Goal: Information Seeking & Learning: Check status

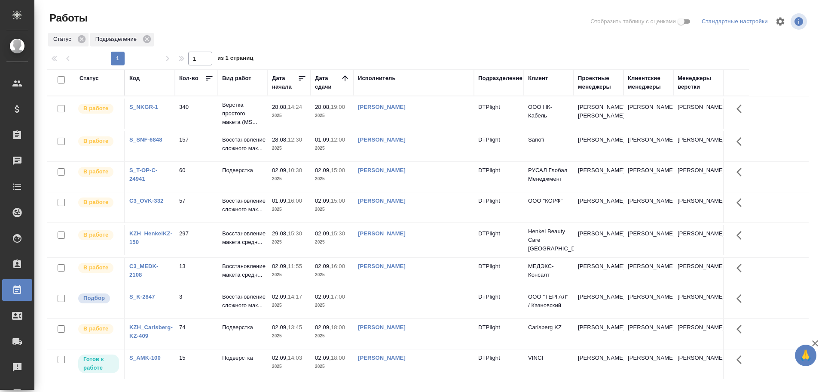
click at [350, 373] on td "02.09, 18:00 2025" at bounding box center [332, 364] width 43 height 30
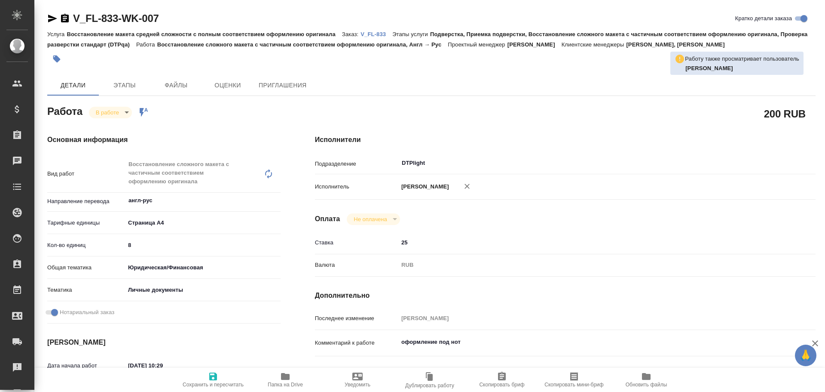
type textarea "x"
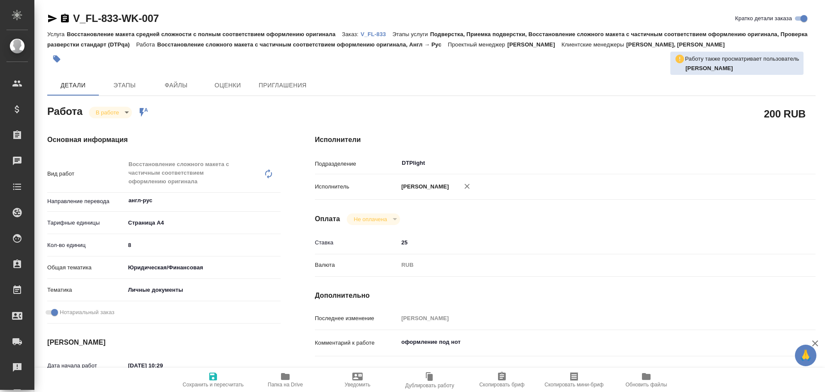
type textarea "x"
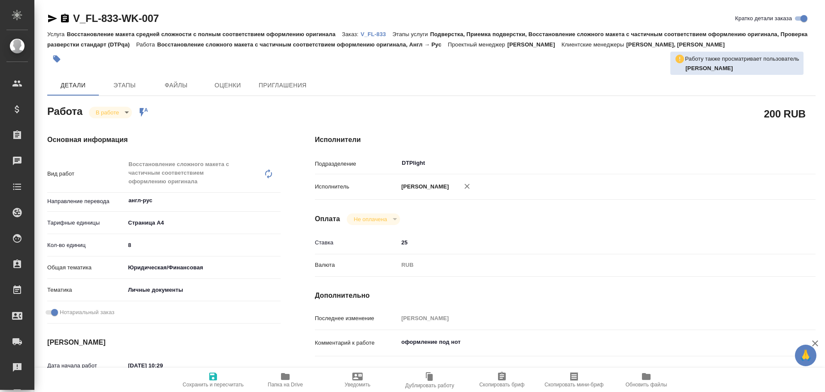
type textarea "x"
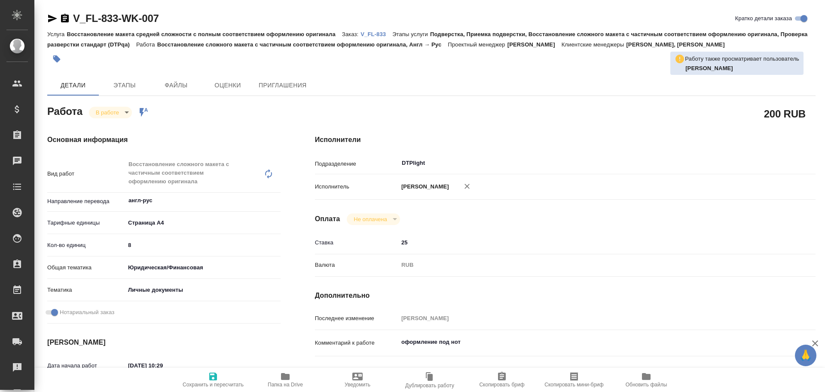
type textarea "x"
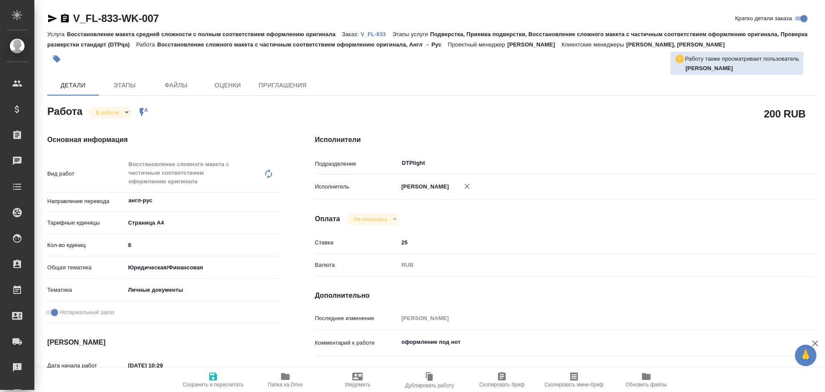
type textarea "x"
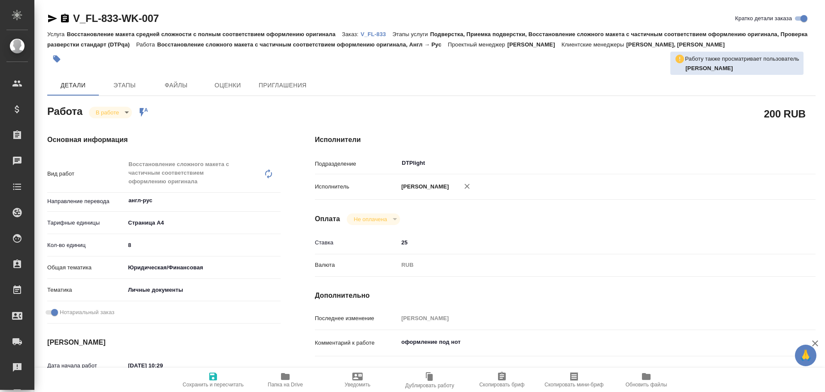
type textarea "x"
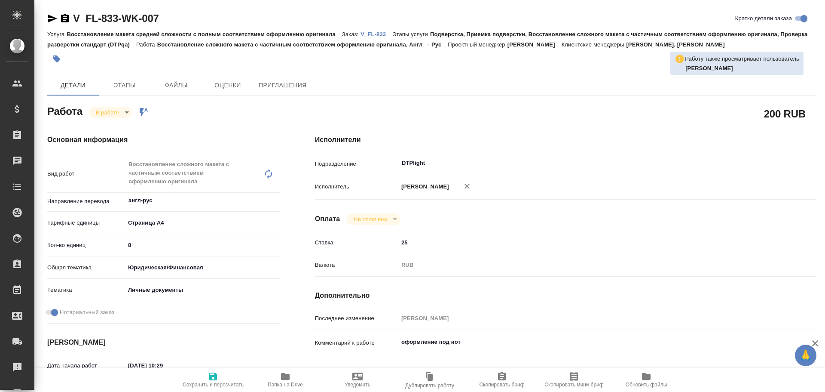
type textarea "x"
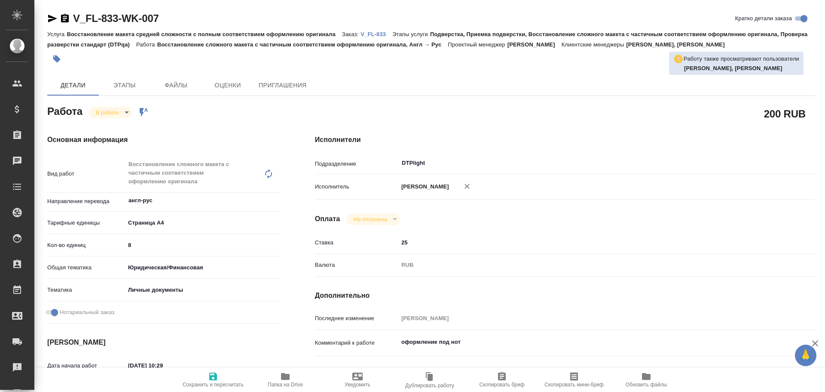
click at [54, 17] on icon "button" at bounding box center [52, 19] width 9 height 8
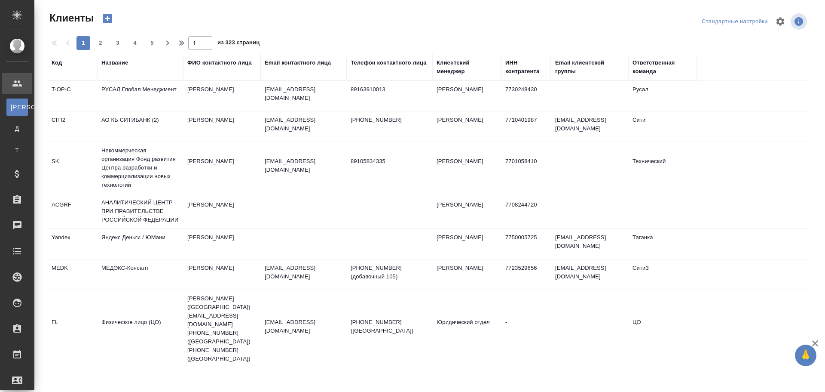
select select "RU"
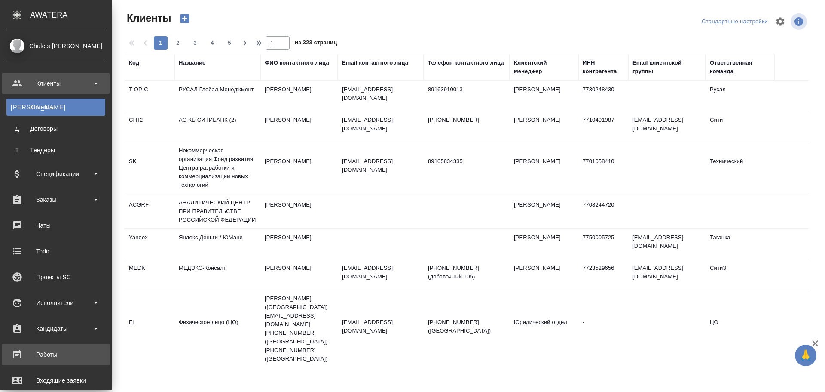
click at [72, 356] on div "Работы" at bounding box center [55, 354] width 99 height 13
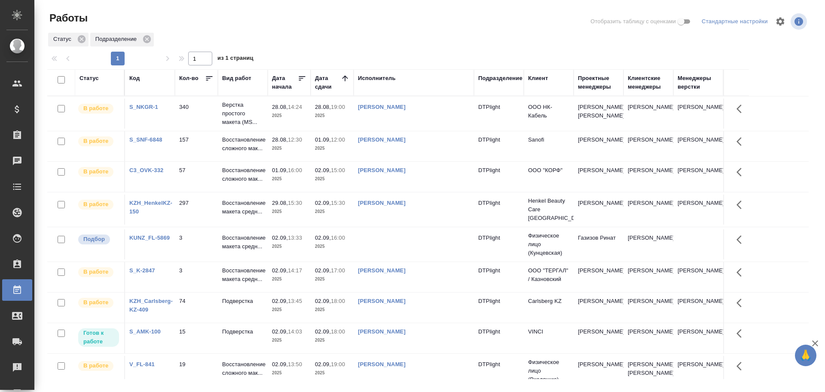
click at [378, 242] on td at bounding box center [414, 244] width 120 height 30
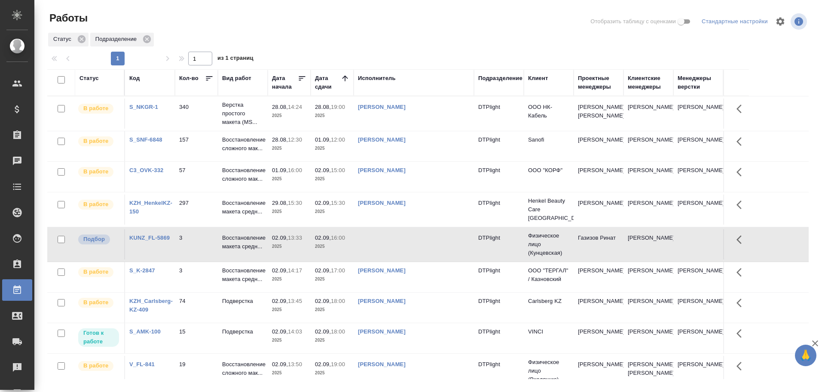
click at [378, 242] on td at bounding box center [414, 244] width 120 height 30
click at [402, 241] on td at bounding box center [414, 244] width 120 height 30
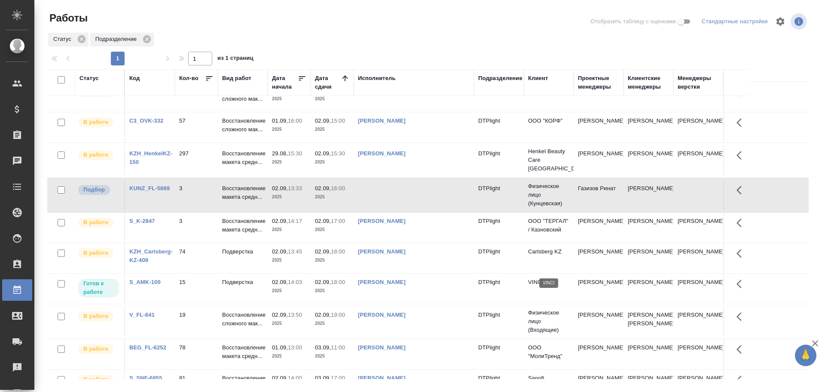
scroll to position [11, 0]
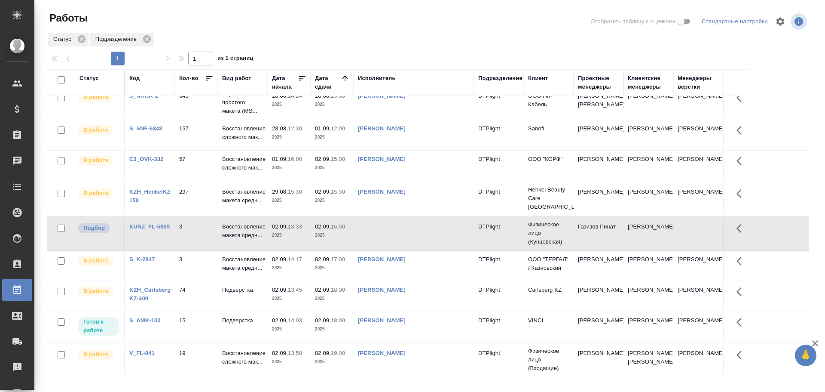
click at [396, 228] on td at bounding box center [414, 233] width 120 height 30
click at [398, 237] on td at bounding box center [414, 233] width 120 height 30
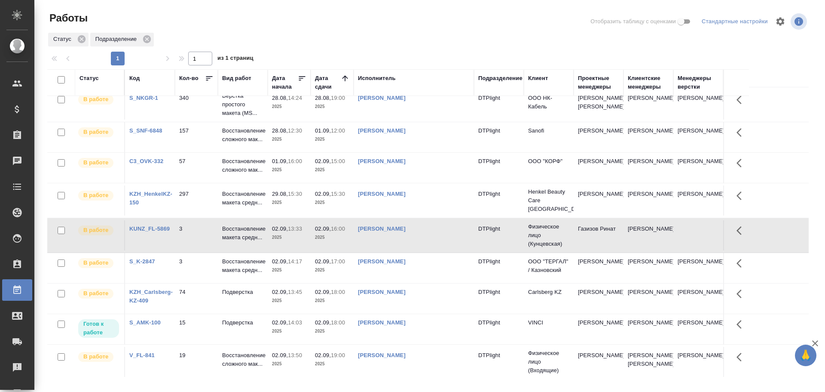
scroll to position [0, 0]
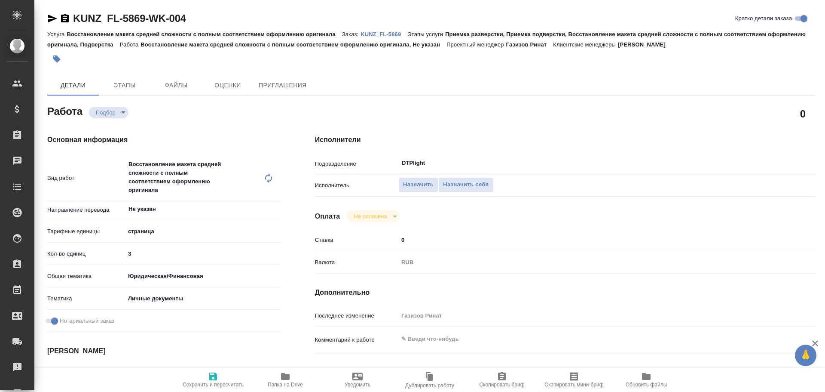
type textarea "x"
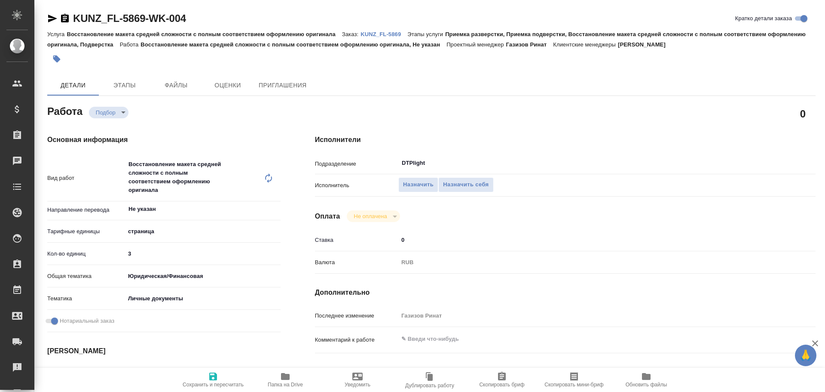
type textarea "x"
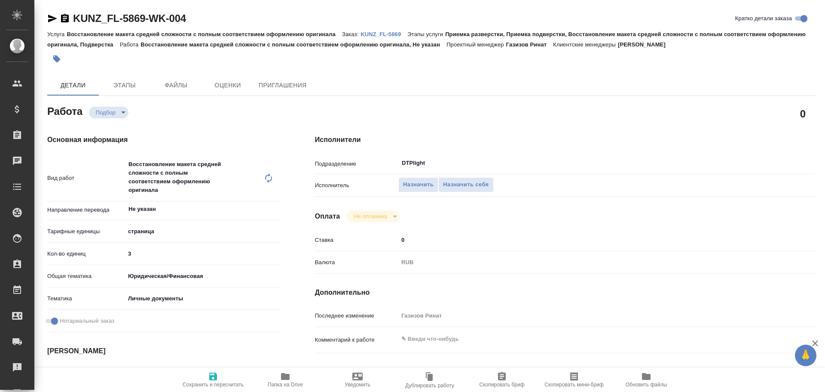
scroll to position [43, 0]
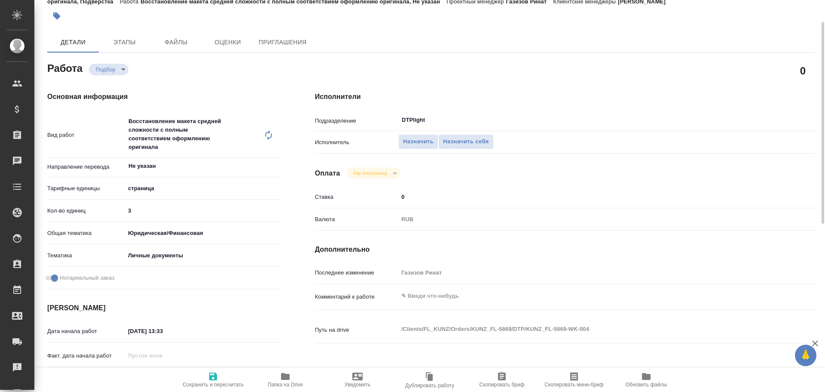
type textarea "x"
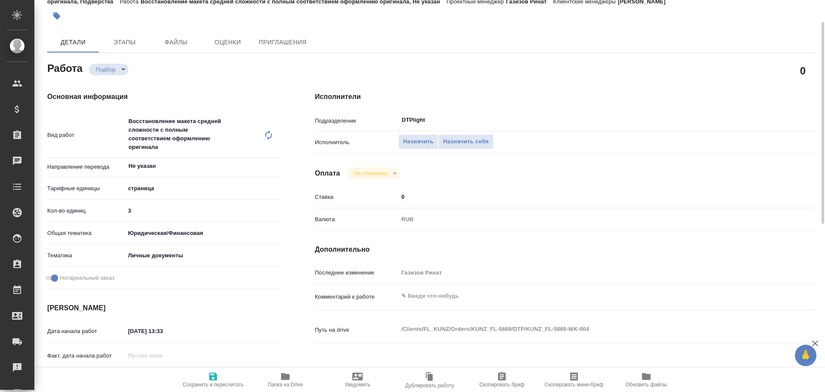
click at [283, 375] on icon "button" at bounding box center [285, 376] width 9 height 7
type textarea "x"
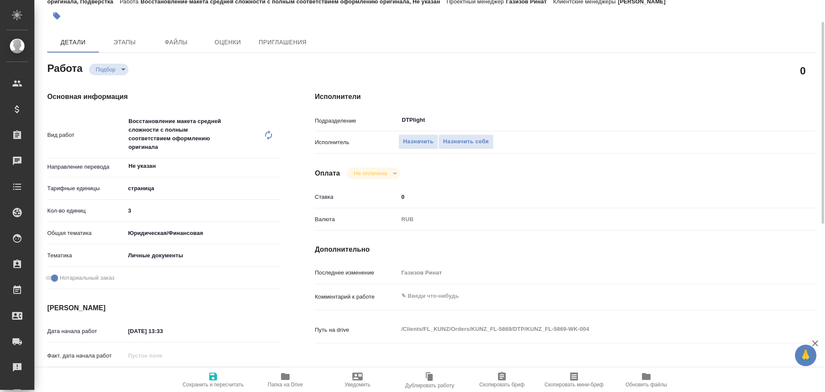
type textarea "x"
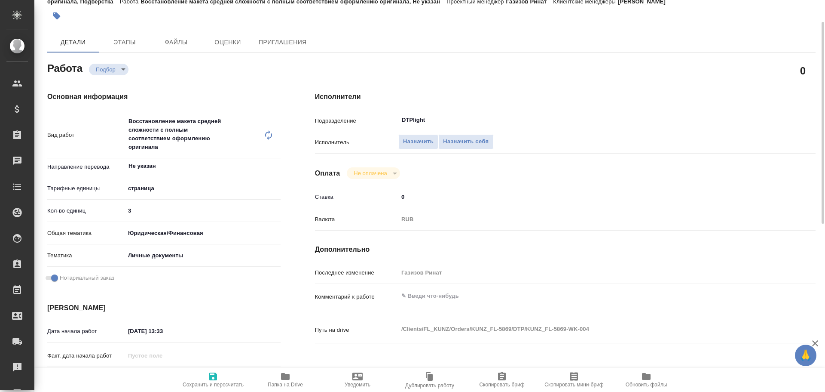
type textarea "x"
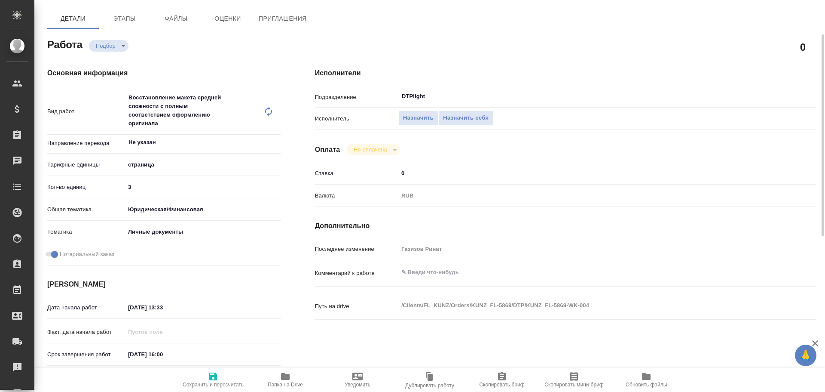
scroll to position [0, 0]
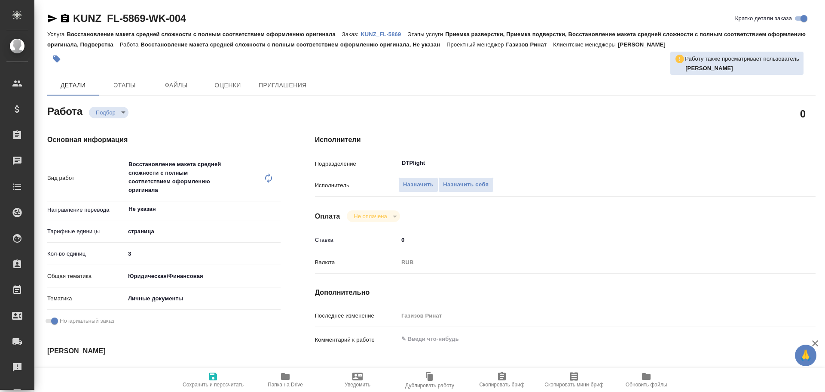
type textarea "x"
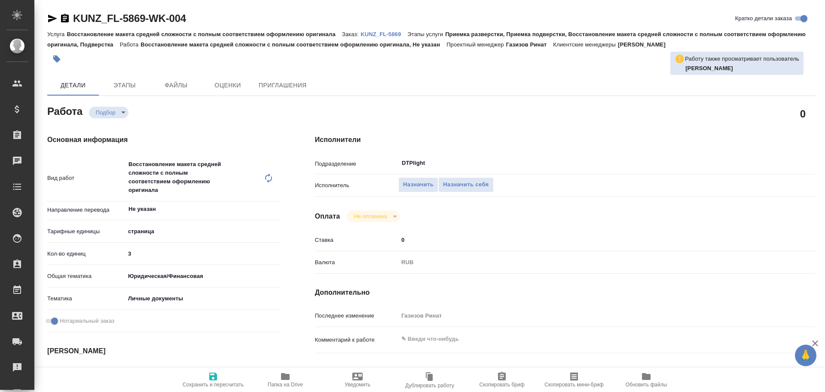
type textarea "x"
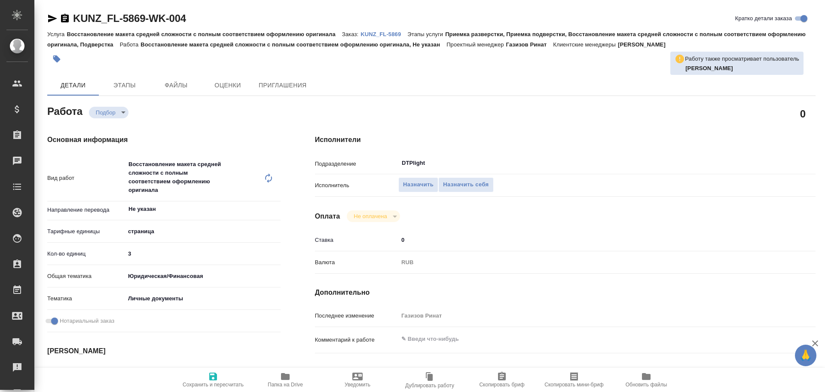
type textarea "x"
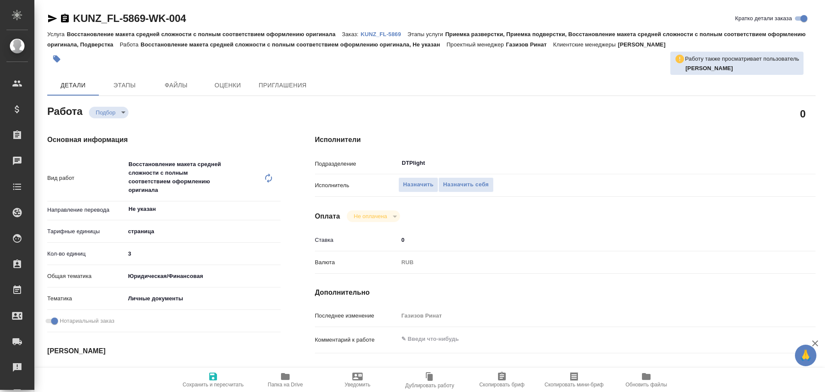
type textarea "x"
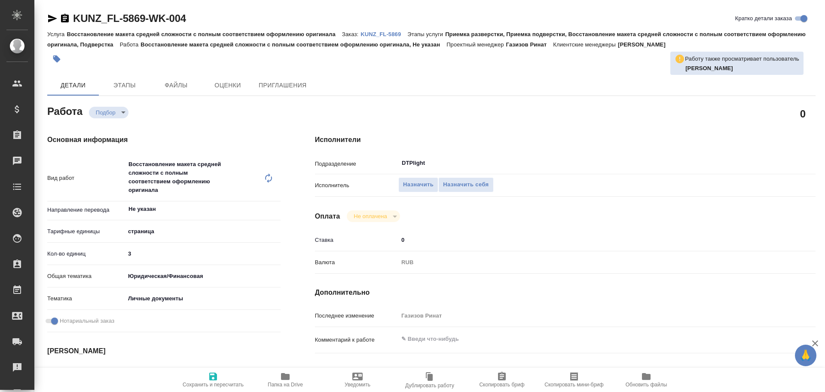
type textarea "x"
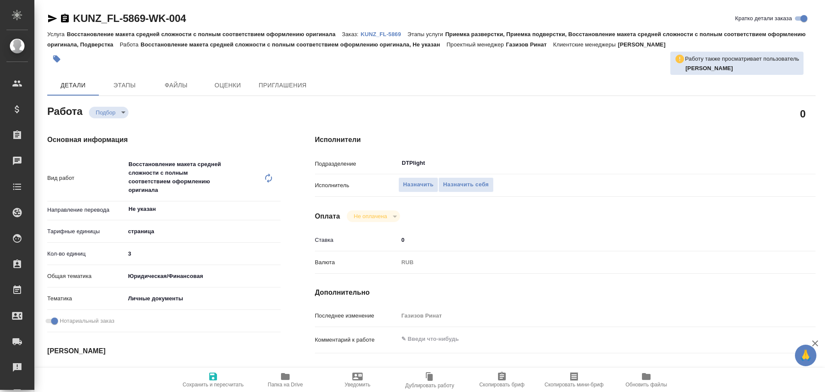
type textarea "x"
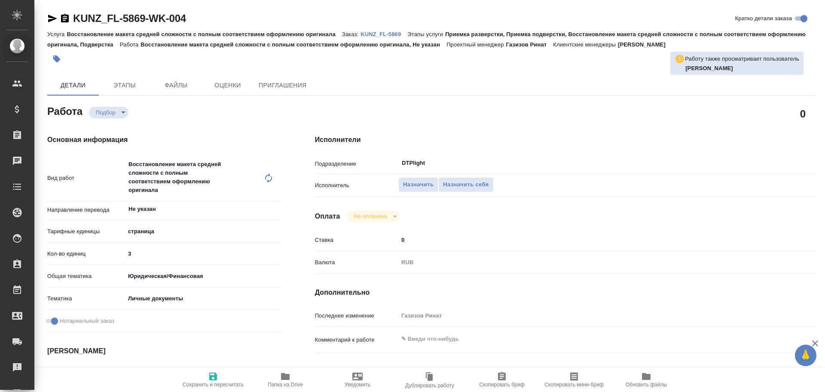
type textarea "x"
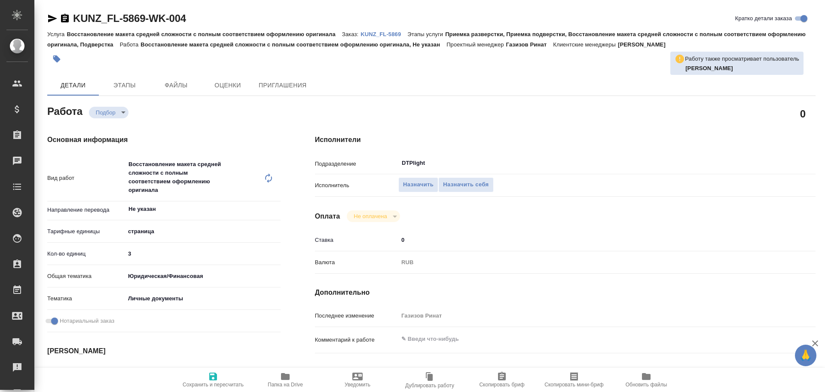
type textarea "x"
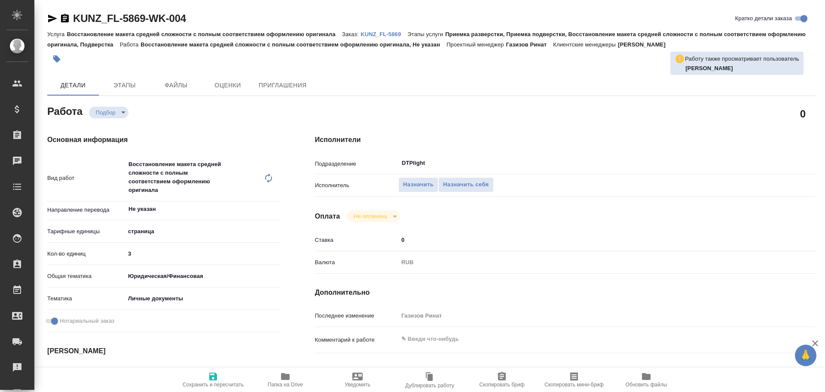
type textarea "x"
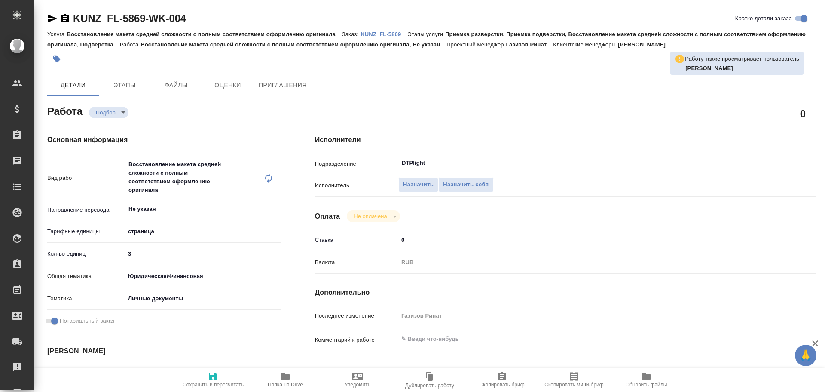
type textarea "x"
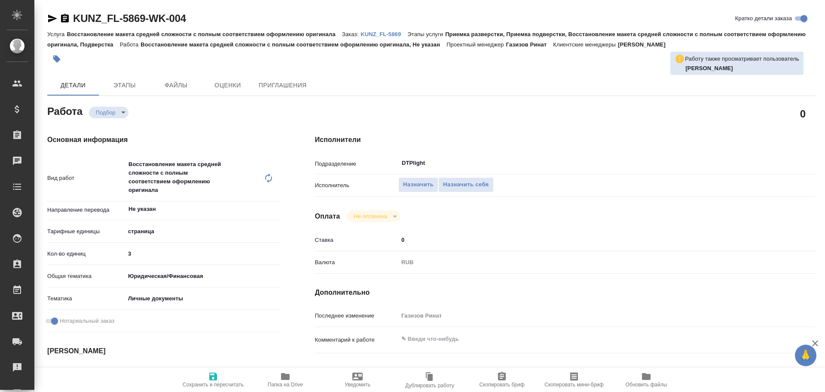
type textarea "x"
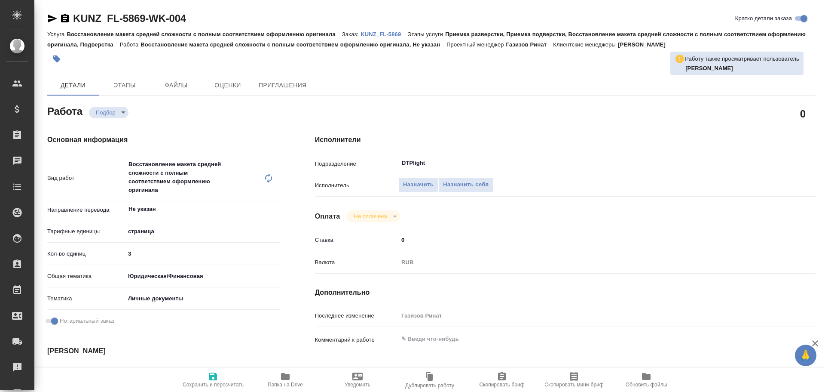
type textarea "x"
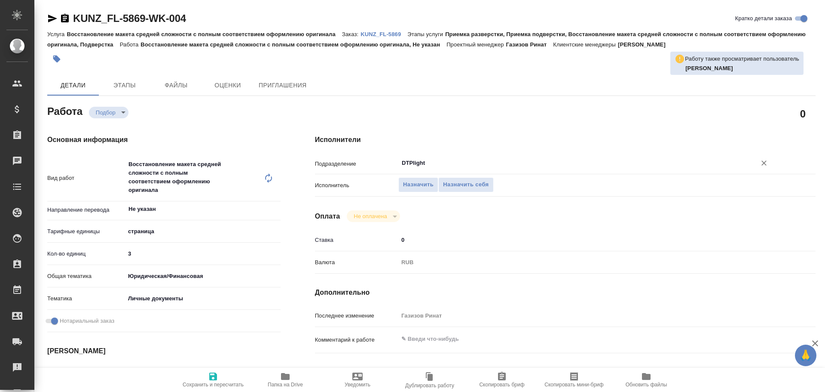
type textarea "x"
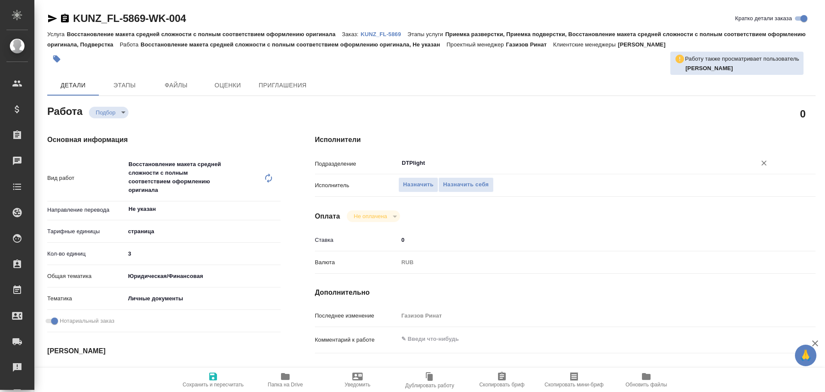
type textarea "x"
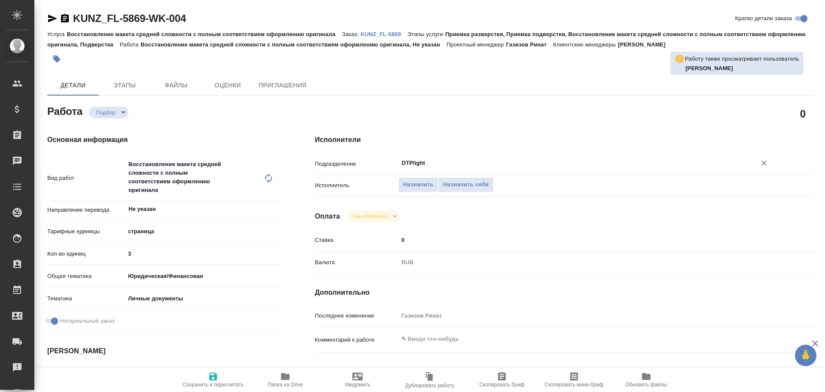
type textarea "x"
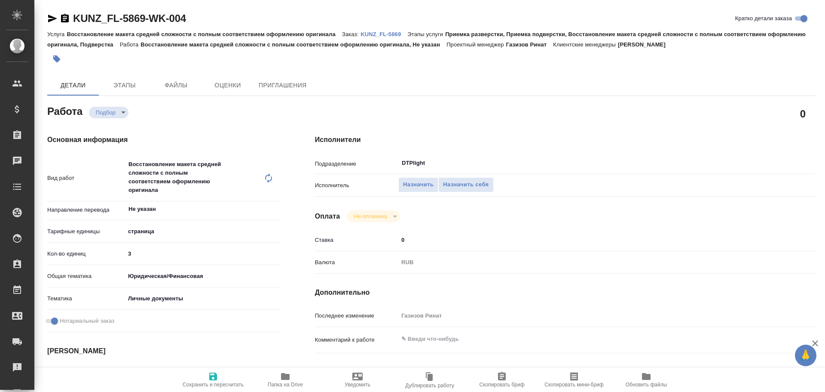
type textarea "x"
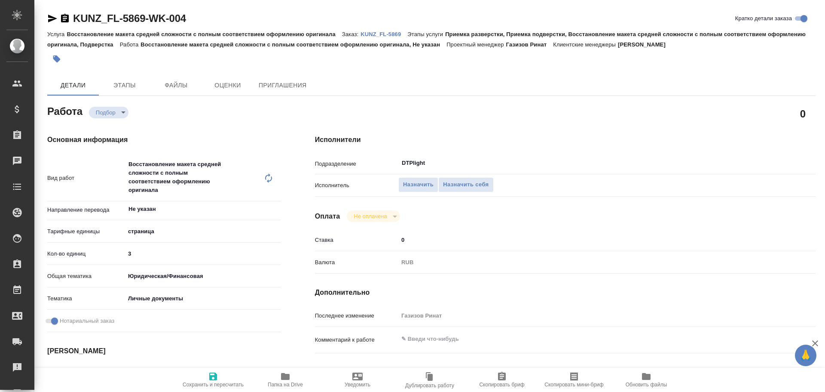
type textarea "x"
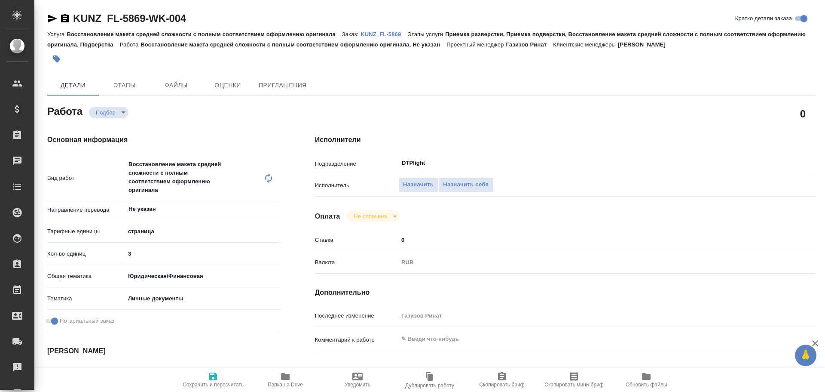
type textarea "x"
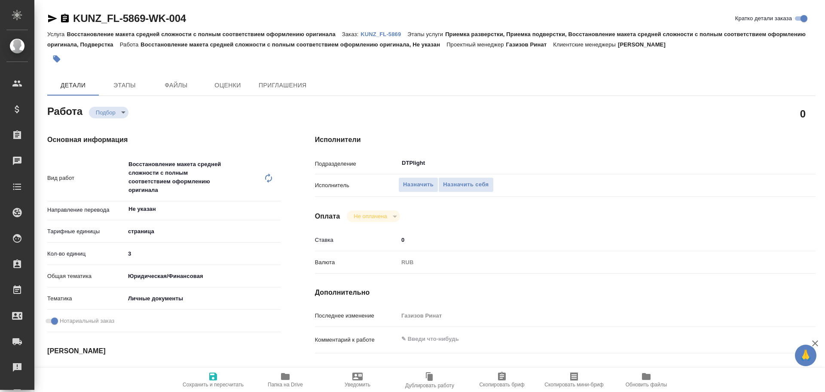
type textarea "x"
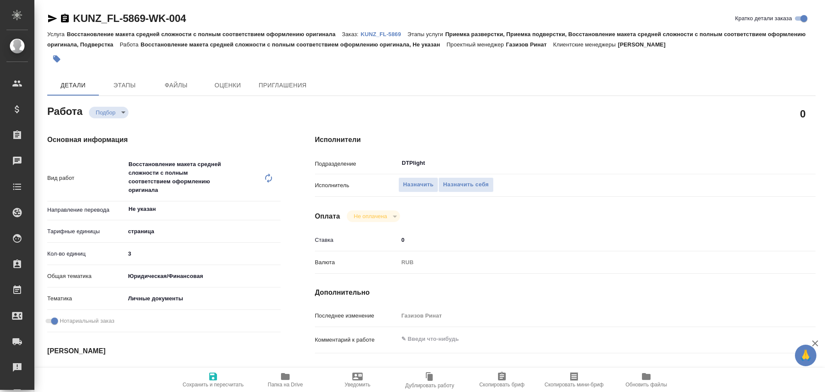
type textarea "x"
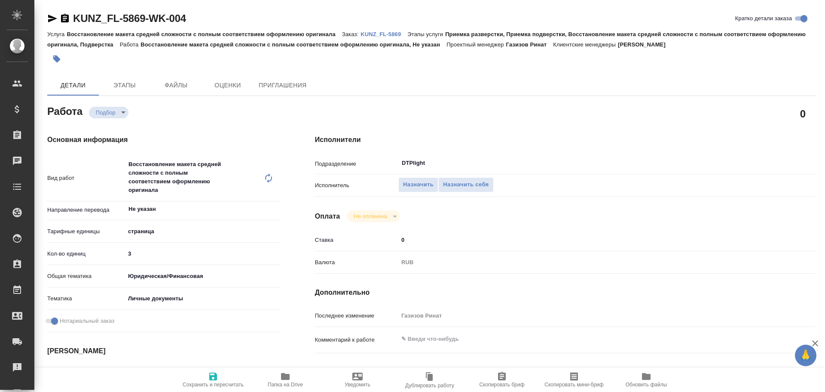
type textarea "x"
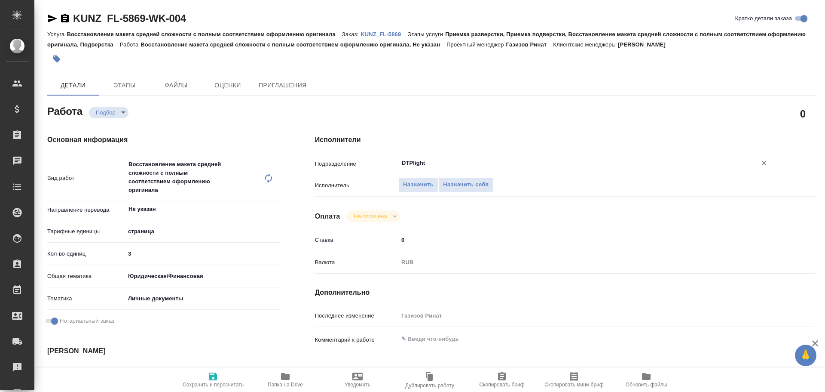
type textarea "x"
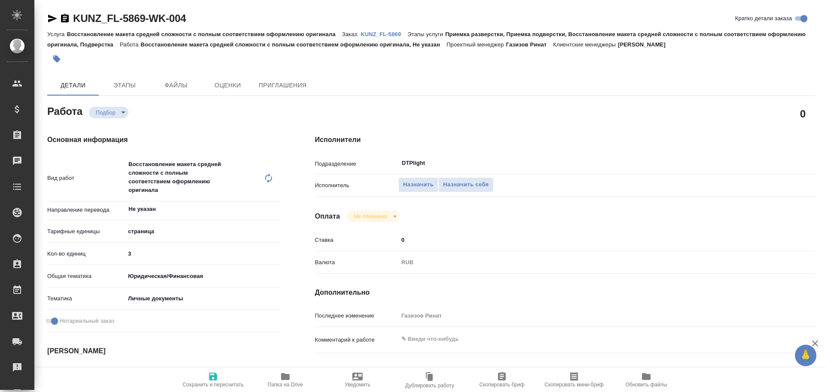
type textarea "x"
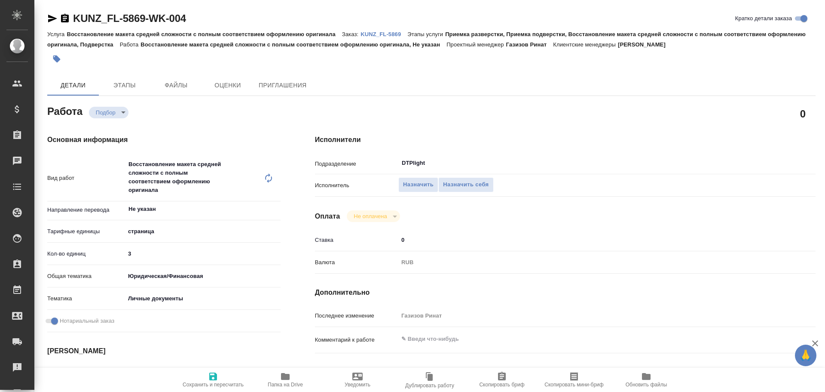
type textarea "x"
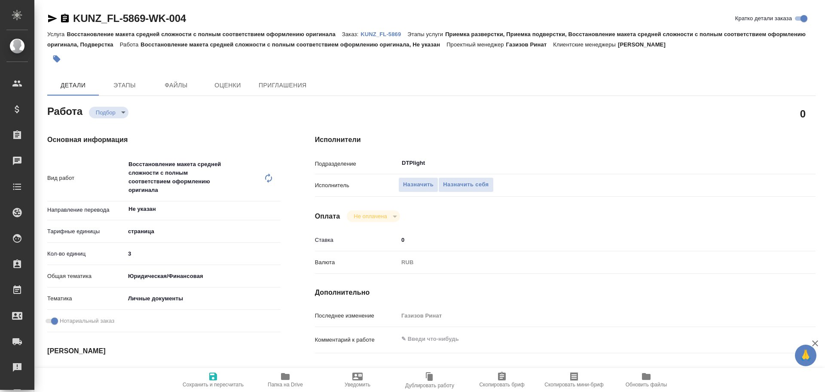
type textarea "x"
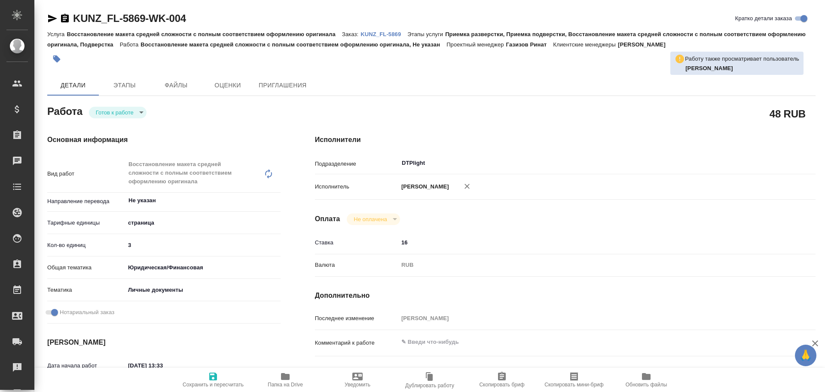
type textarea "x"
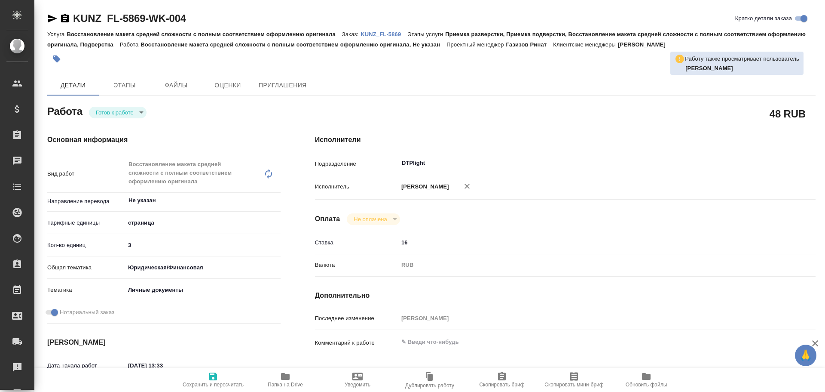
type textarea "x"
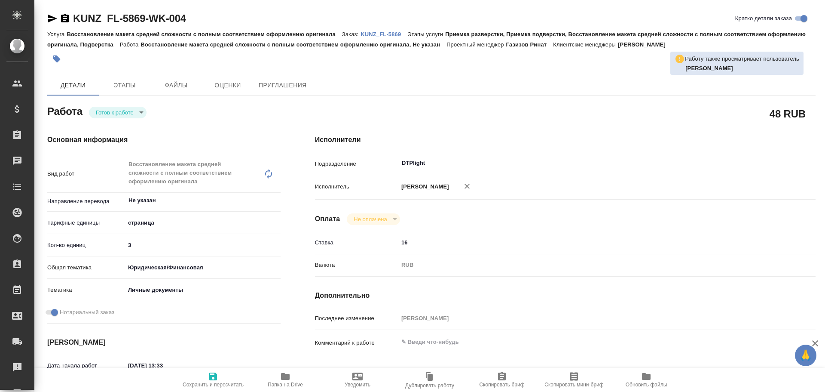
type textarea "x"
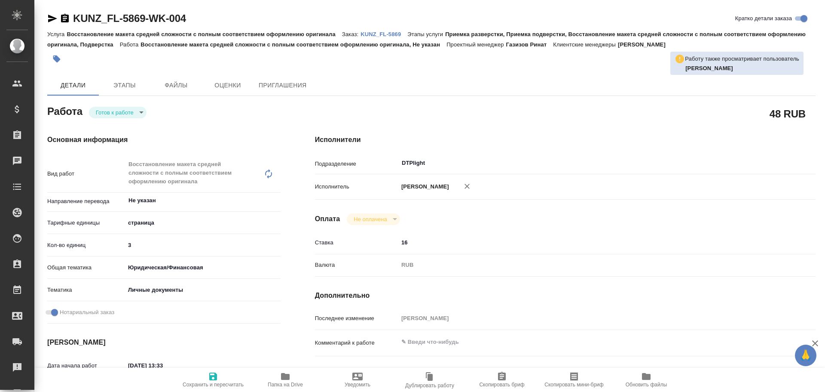
type textarea "x"
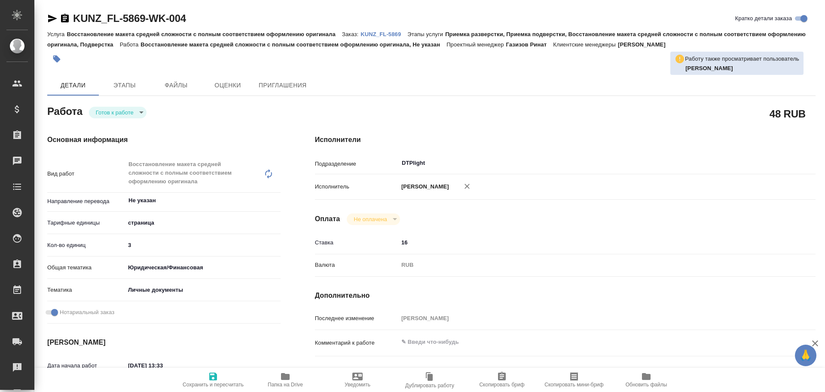
type textarea "x"
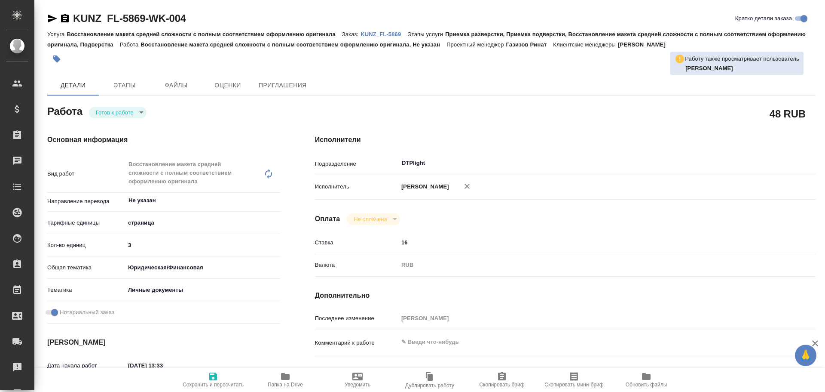
type textarea "x"
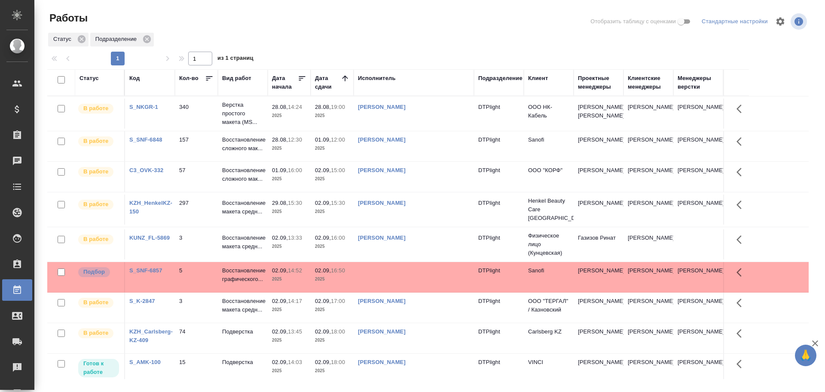
click at [401, 275] on td at bounding box center [414, 277] width 120 height 30
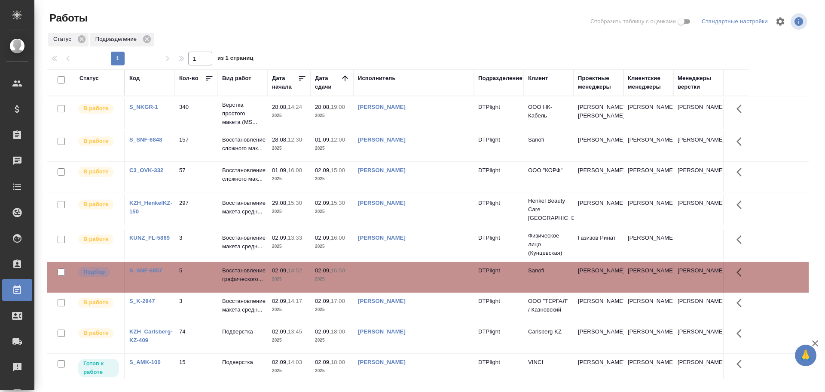
click at [401, 275] on td at bounding box center [414, 277] width 120 height 30
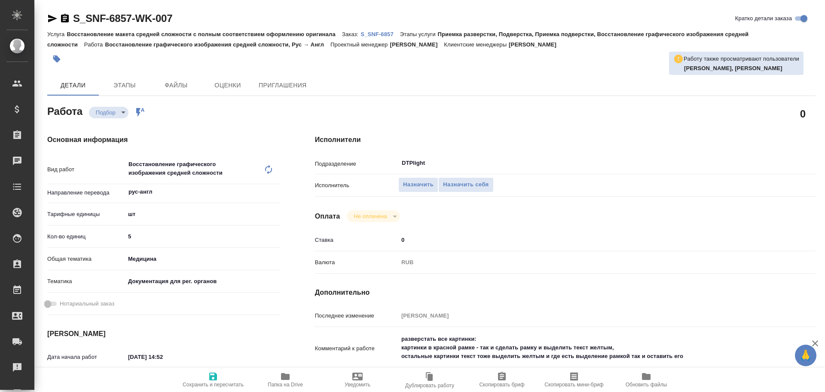
type textarea "x"
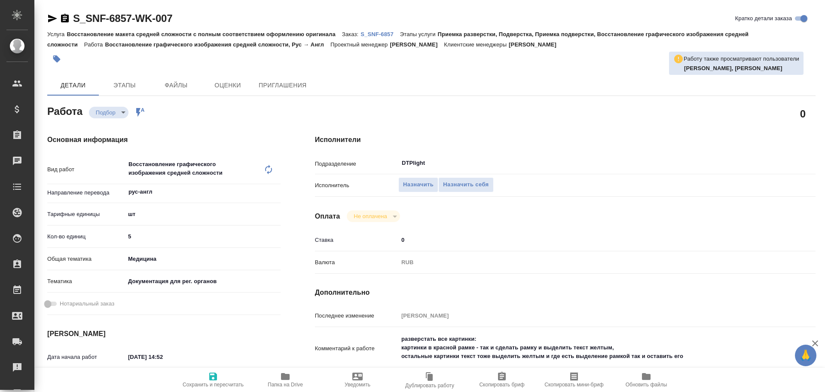
type textarea "x"
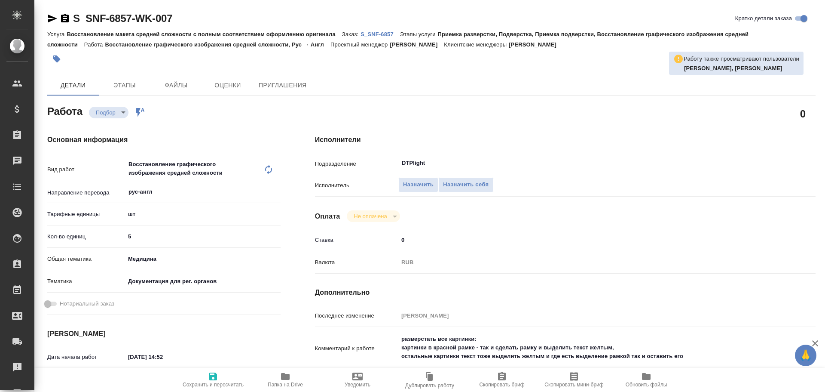
type textarea "x"
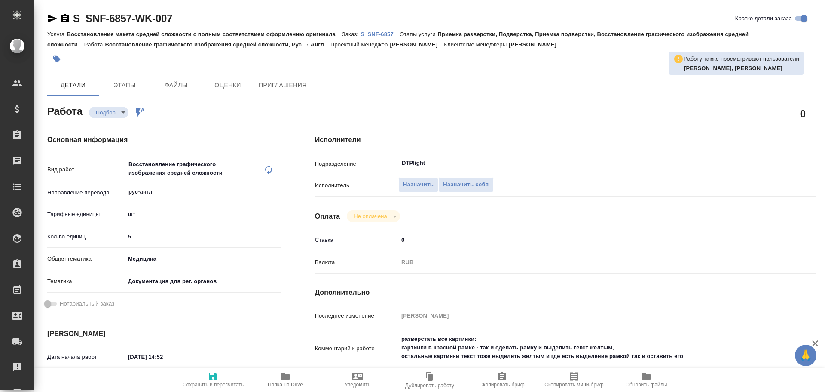
type textarea "x"
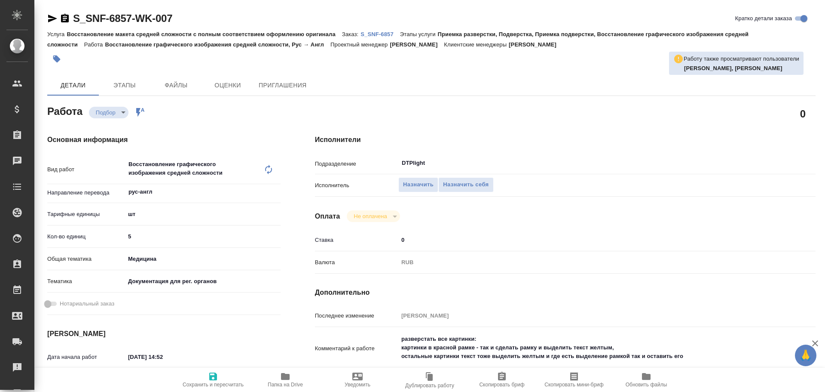
type textarea "x"
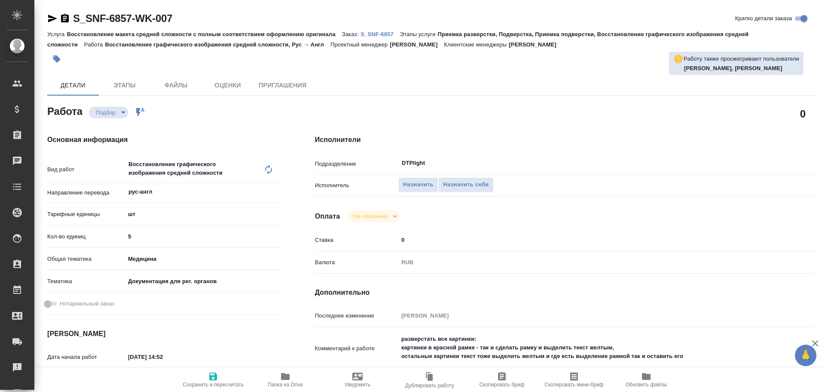
scroll to position [43, 0]
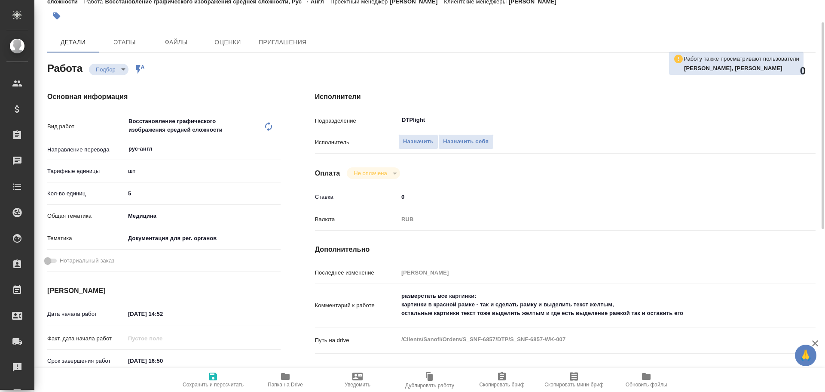
type textarea "x"
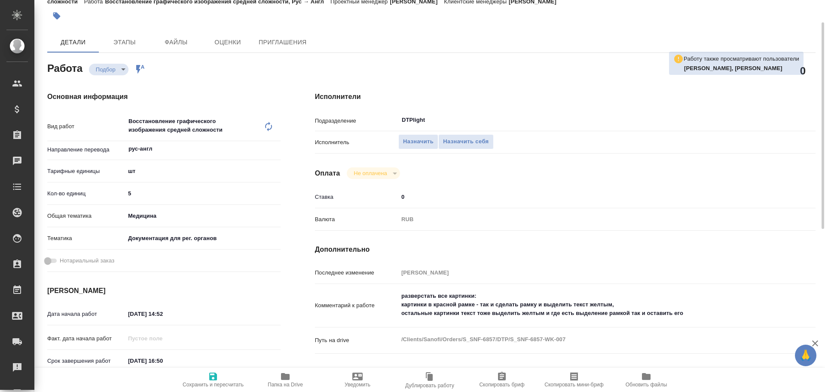
type textarea "x"
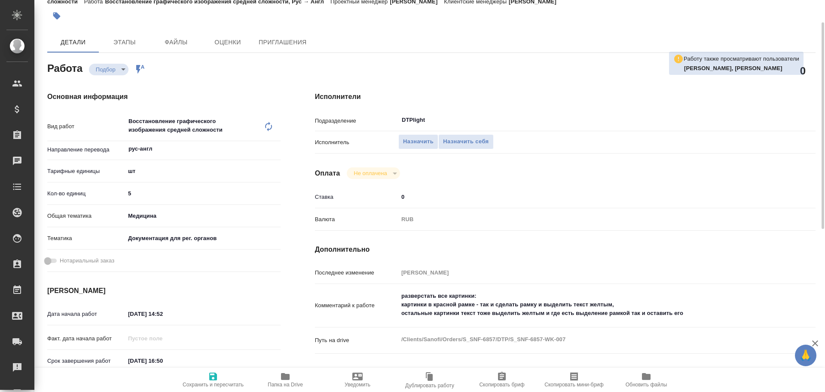
scroll to position [86, 0]
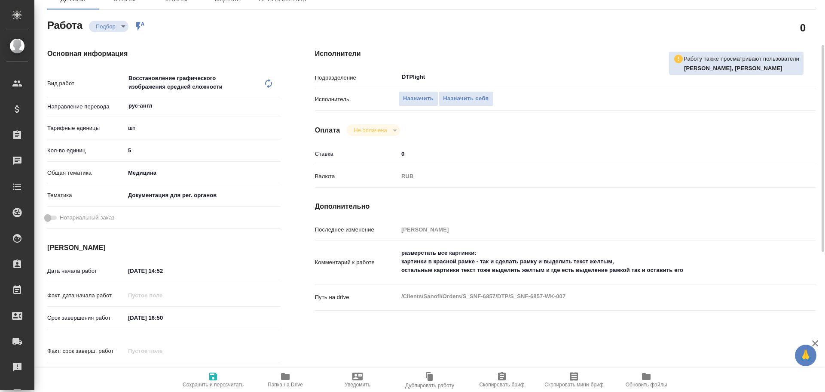
click at [278, 375] on span "Папка на Drive" at bounding box center [285, 379] width 62 height 16
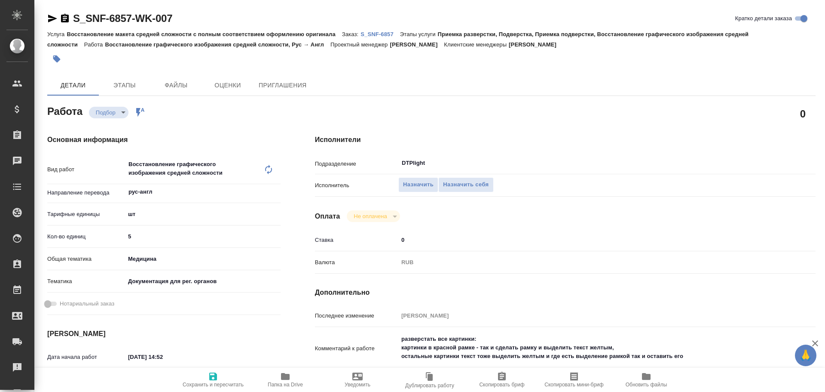
type textarea "x"
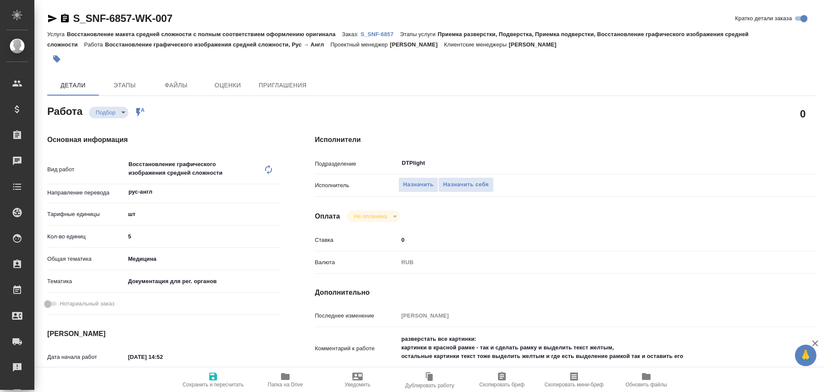
type textarea "x"
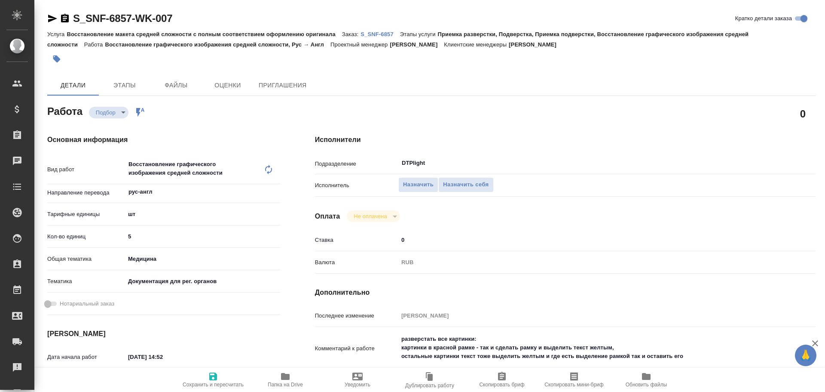
type textarea "x"
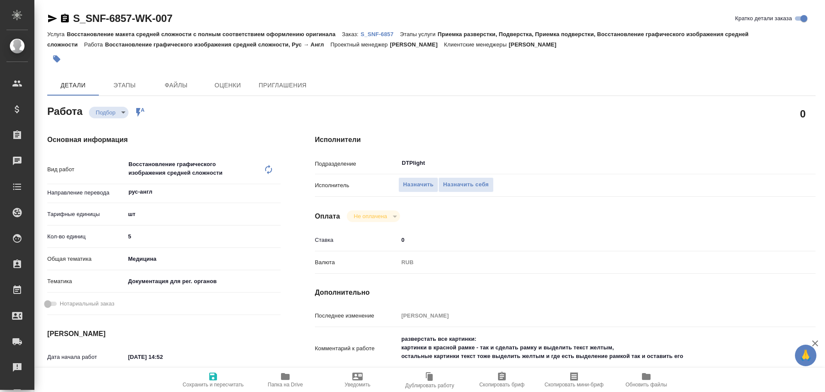
type textarea "x"
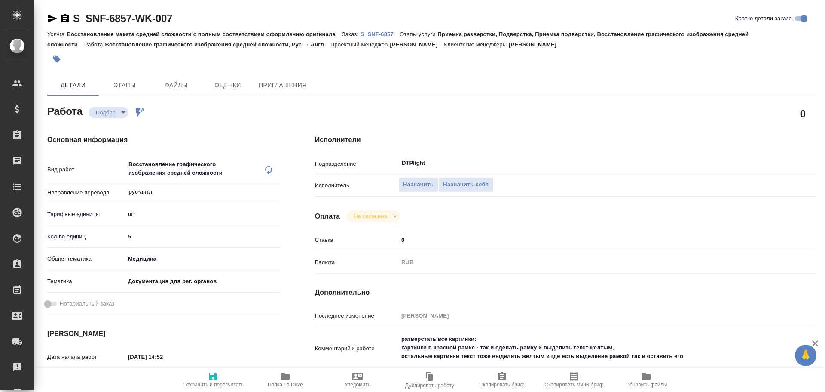
type textarea "x"
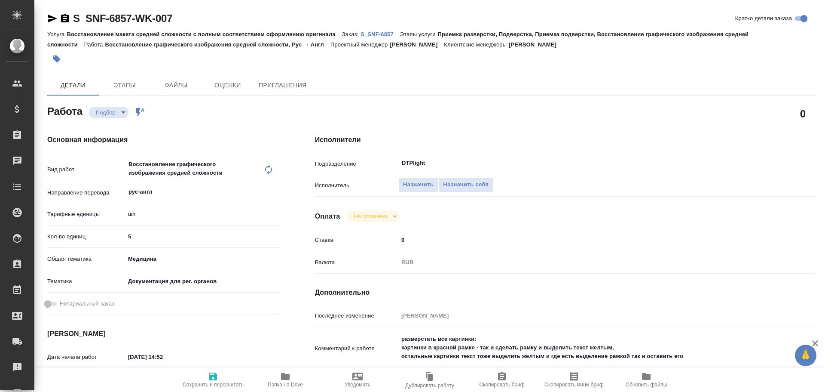
type textarea "x"
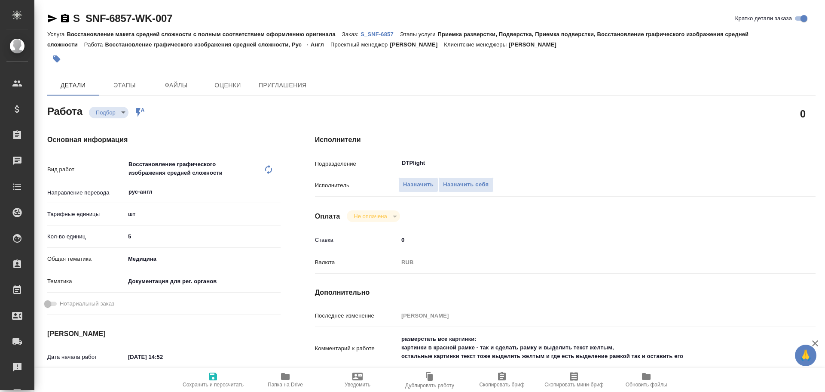
type textarea "x"
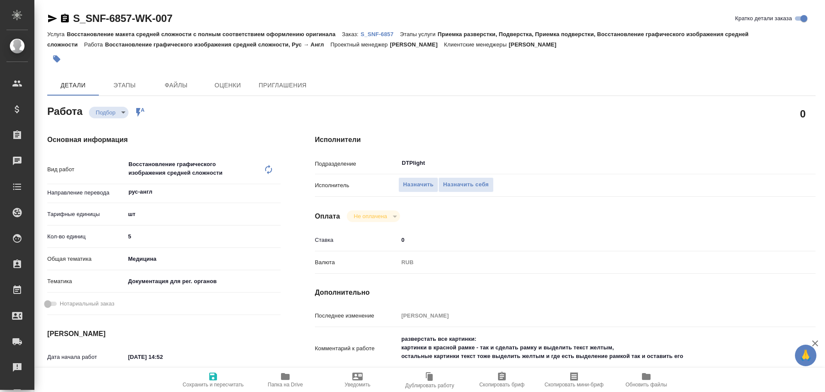
type textarea "x"
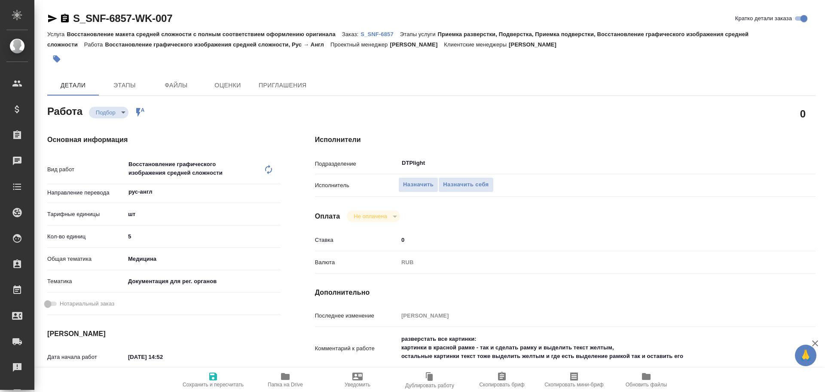
type textarea "x"
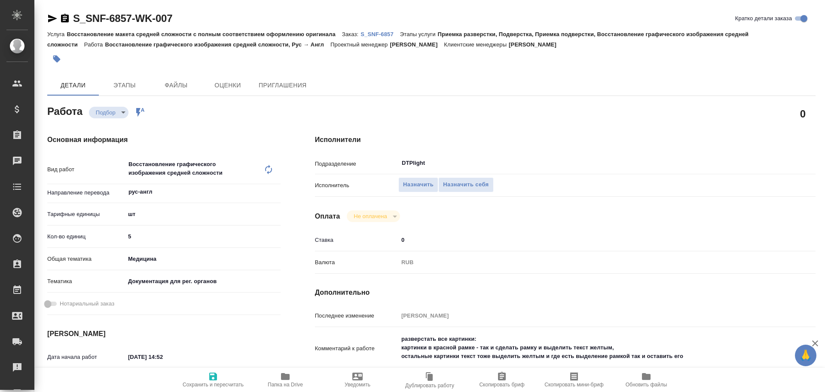
type textarea "x"
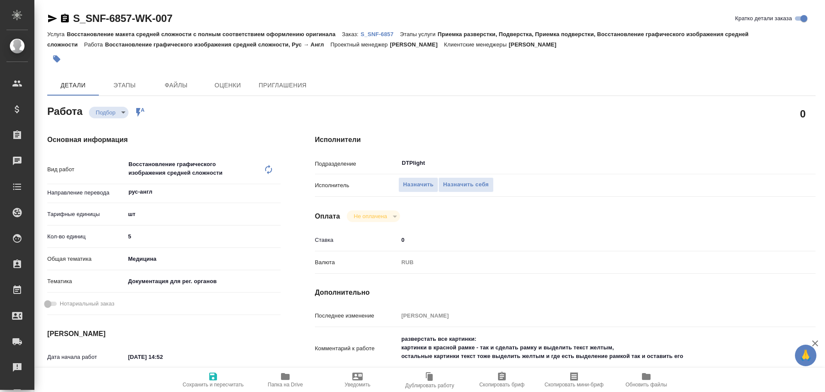
type textarea "x"
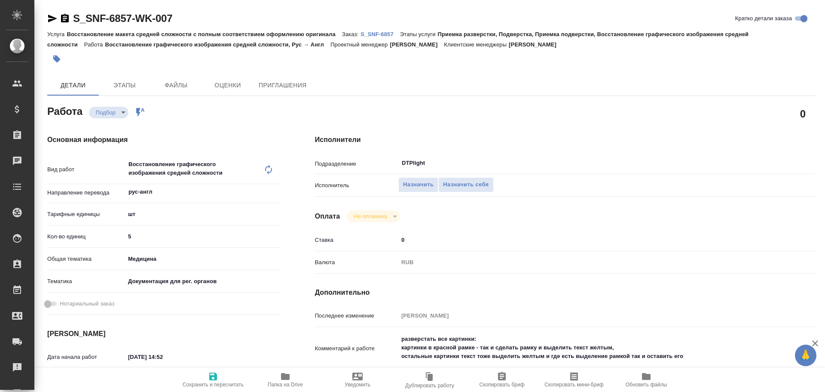
type textarea "x"
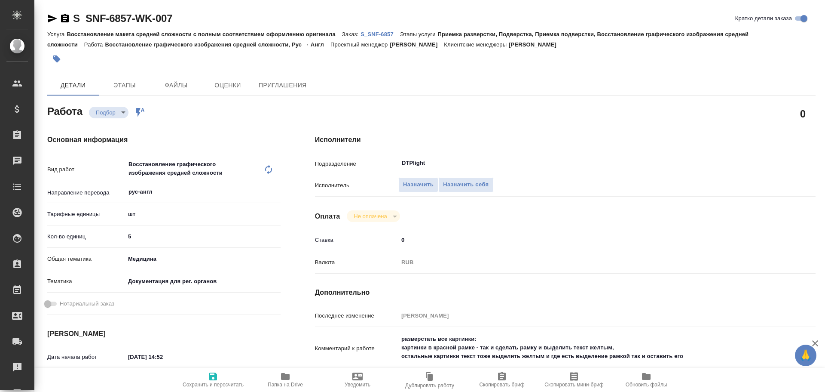
type textarea "x"
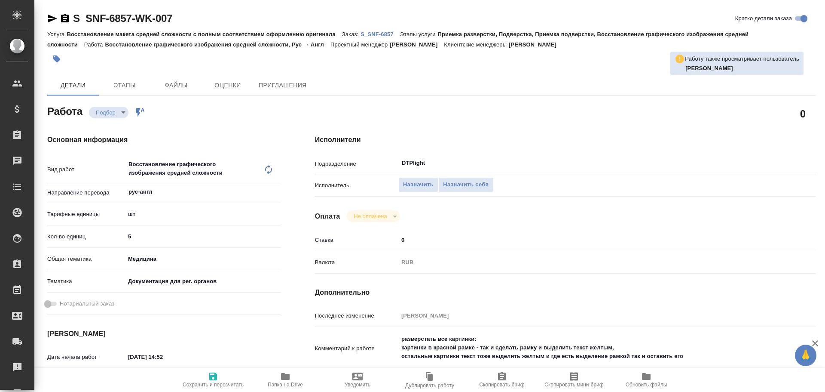
type textarea "x"
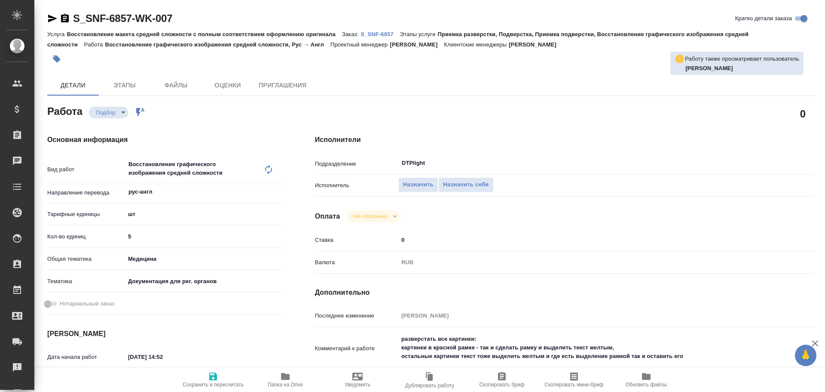
type textarea "x"
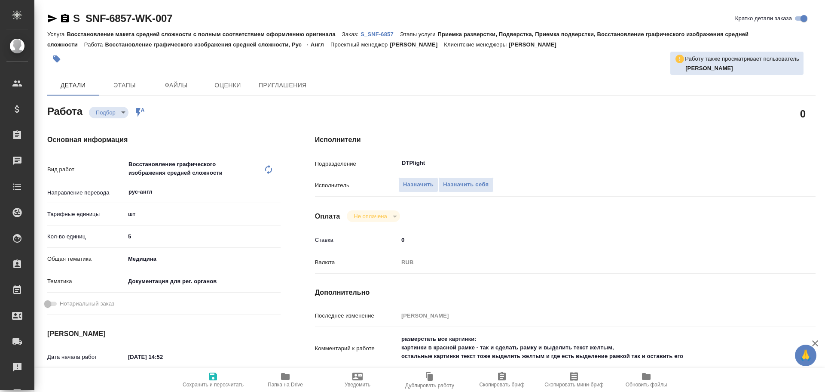
type textarea "x"
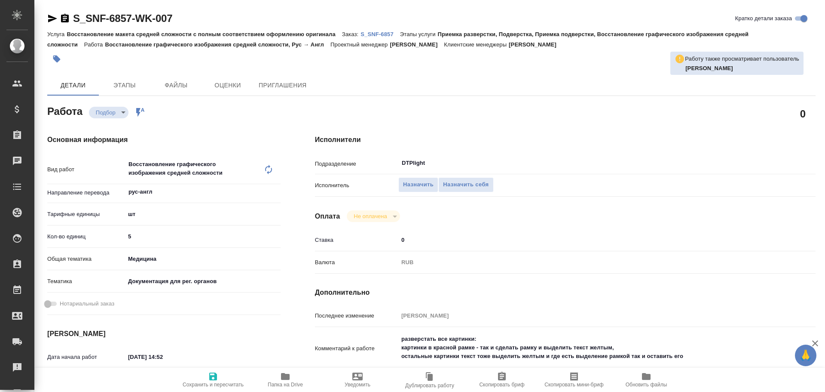
type textarea "x"
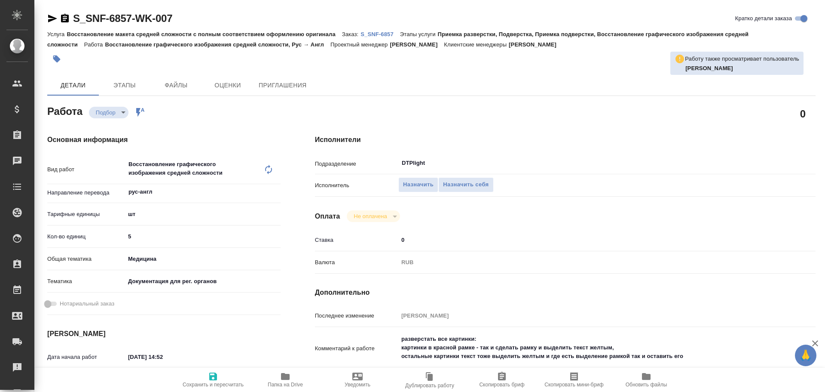
type textarea "x"
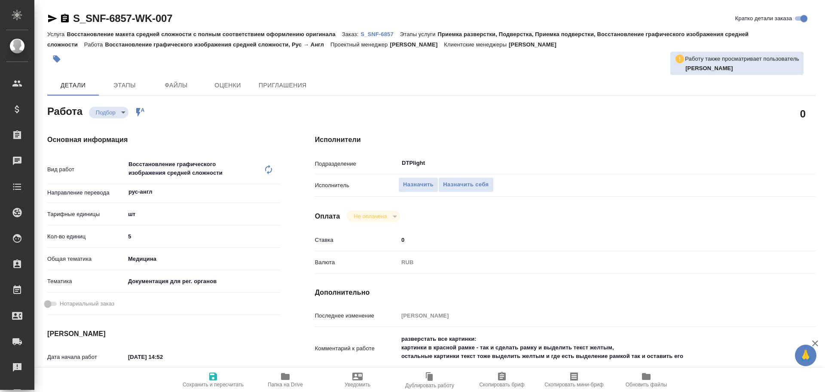
type textarea "x"
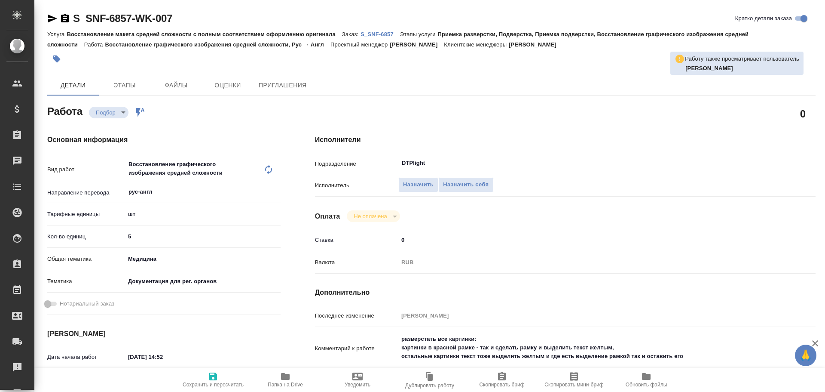
type textarea "x"
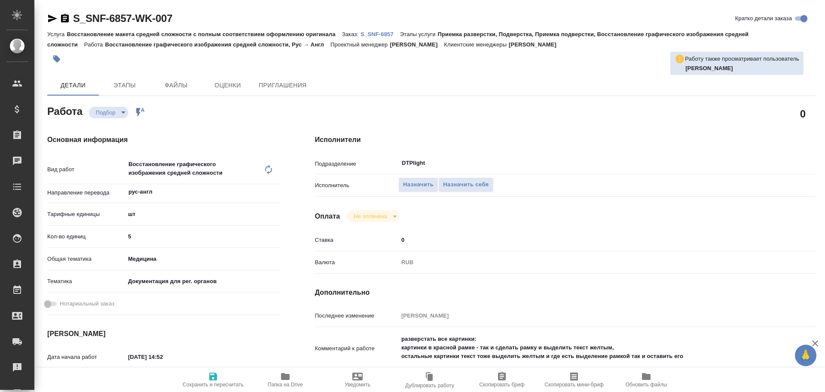
type textarea "x"
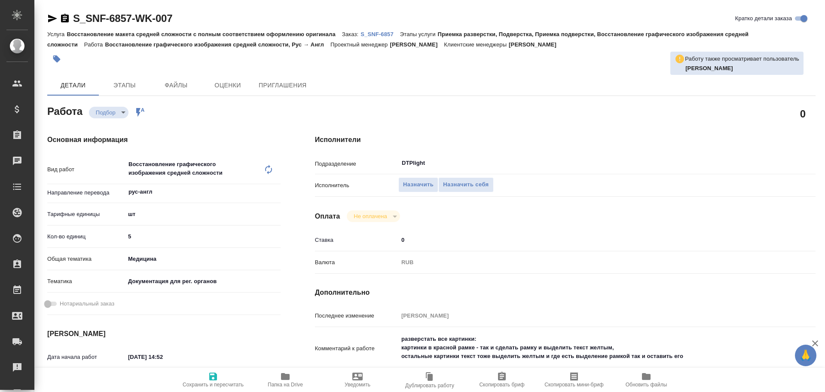
type textarea "x"
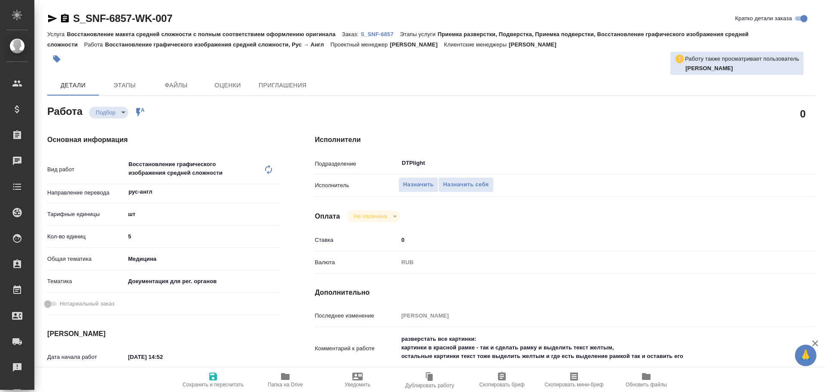
type textarea "x"
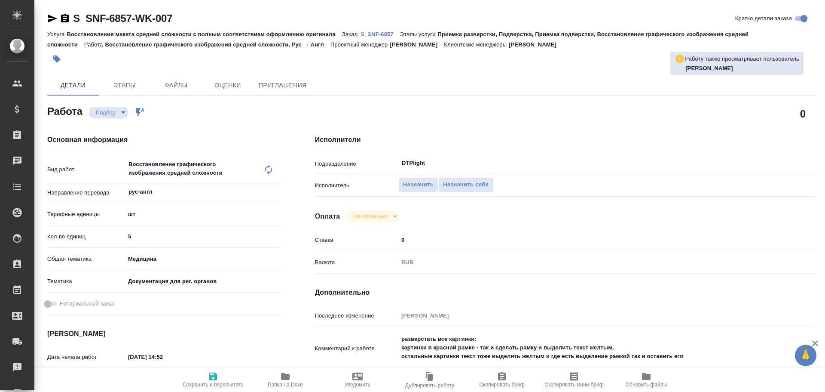
type textarea "x"
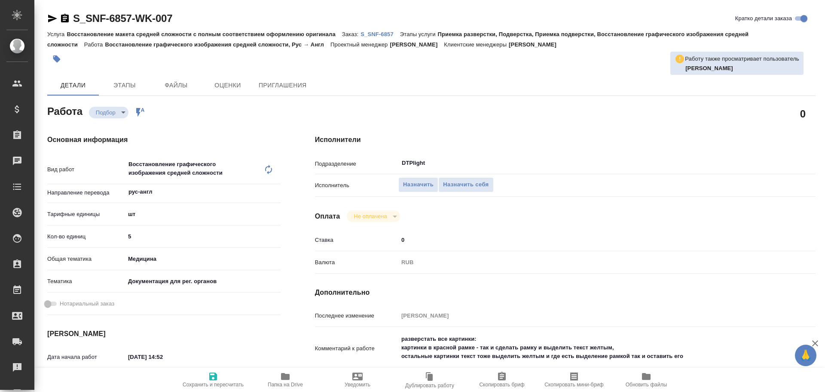
type textarea "x"
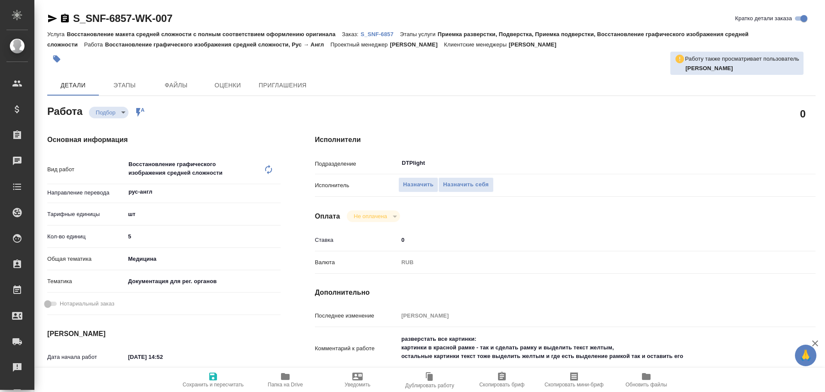
type textarea "x"
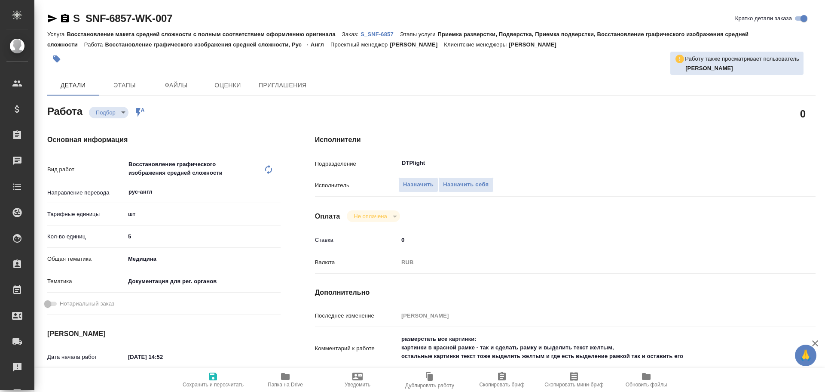
type textarea "x"
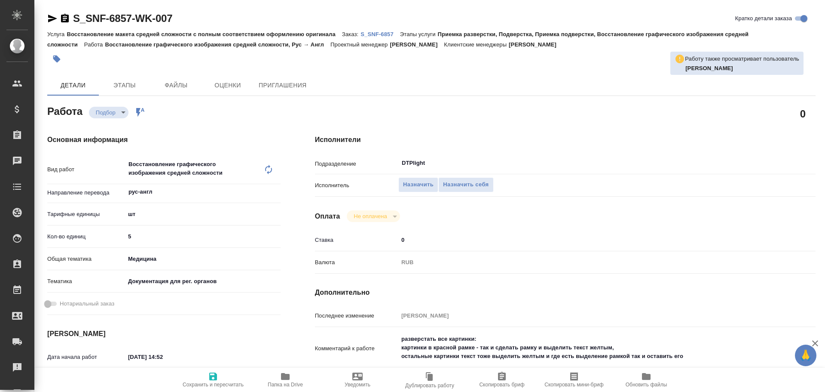
type textarea "x"
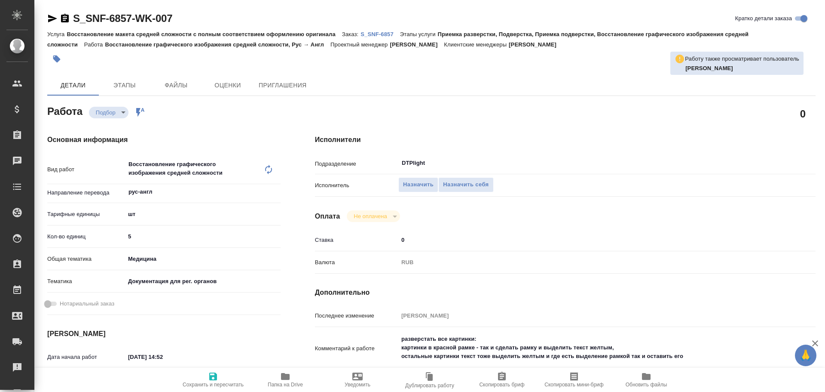
type textarea "x"
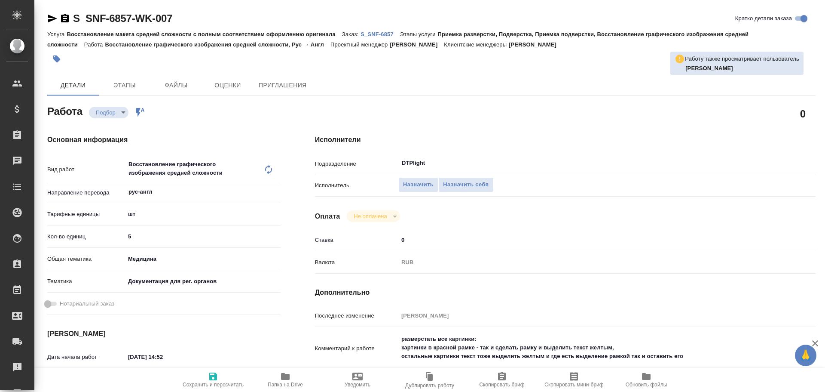
type textarea "x"
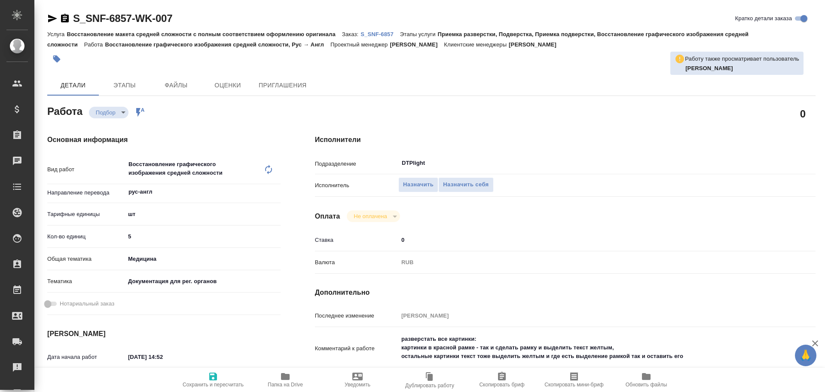
type textarea "x"
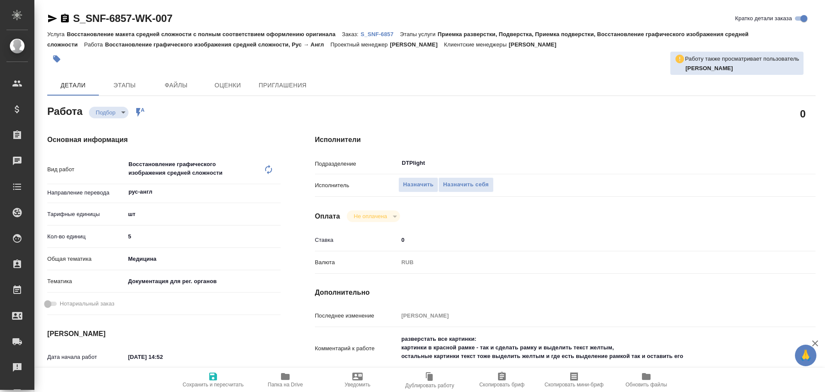
type textarea "x"
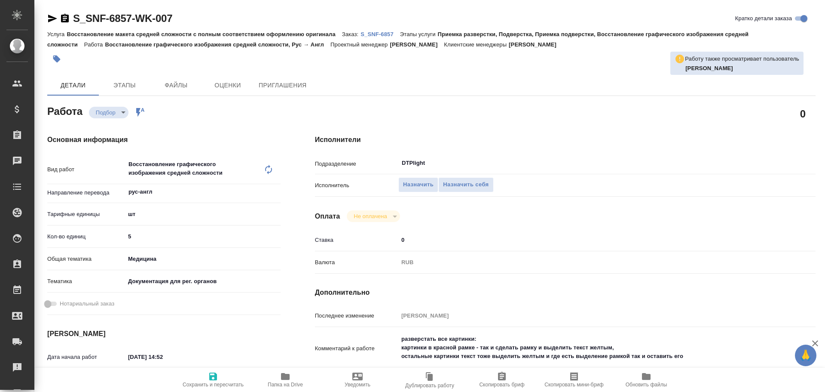
type textarea "x"
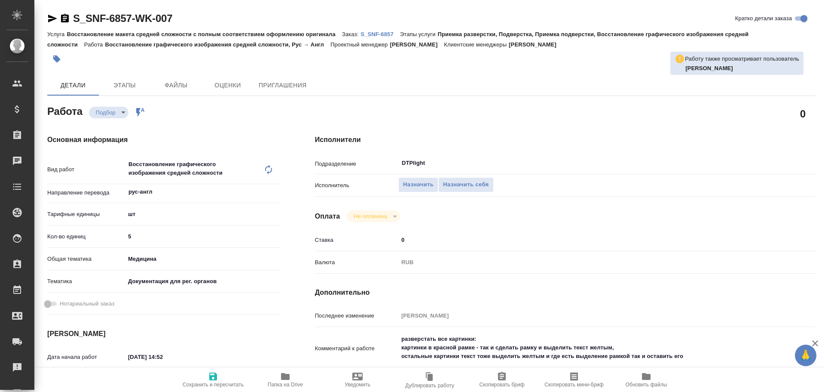
type textarea "x"
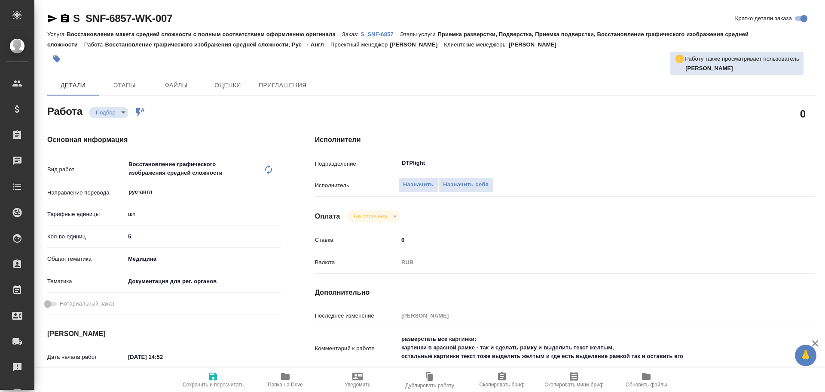
type textarea "x"
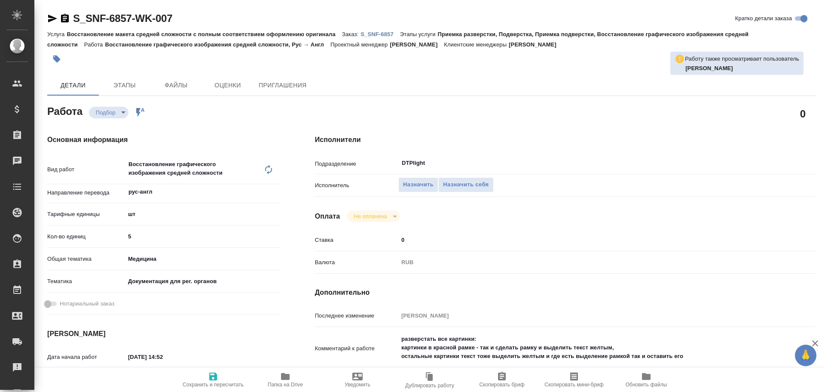
type textarea "x"
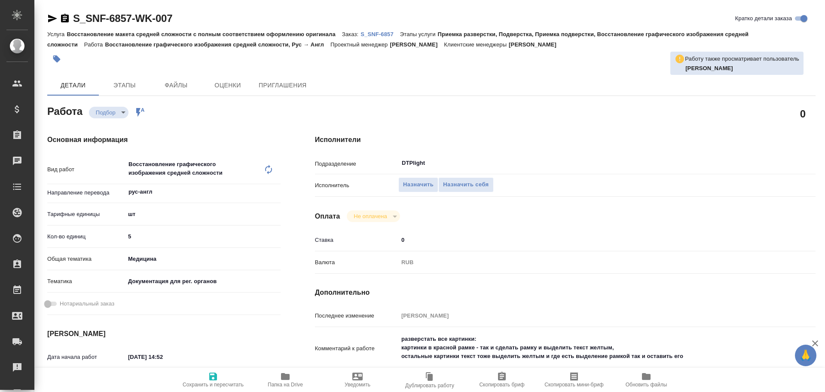
type textarea "x"
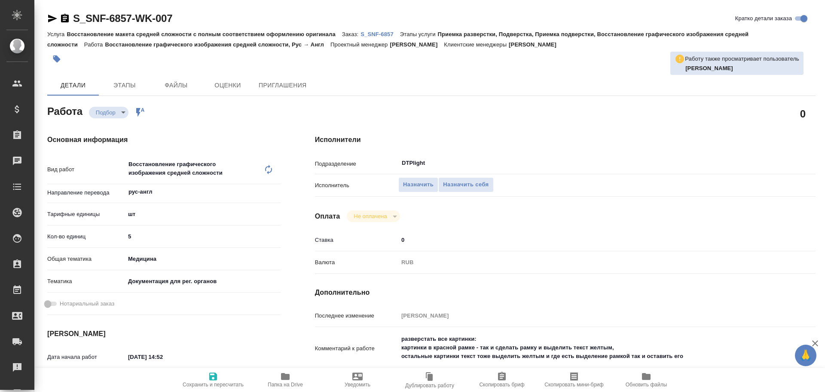
type textarea "x"
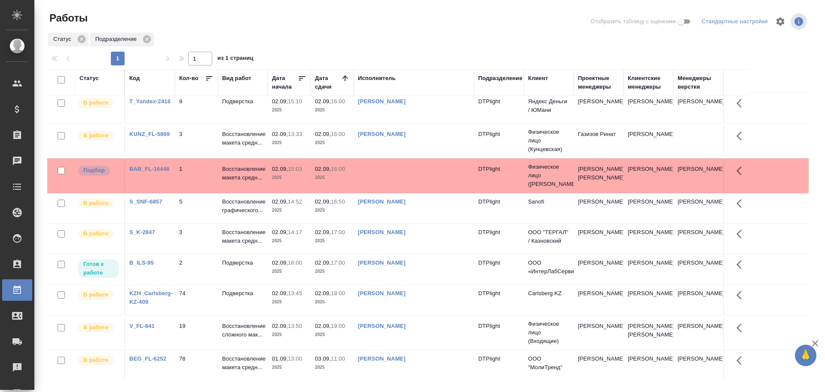
scroll to position [64, 0]
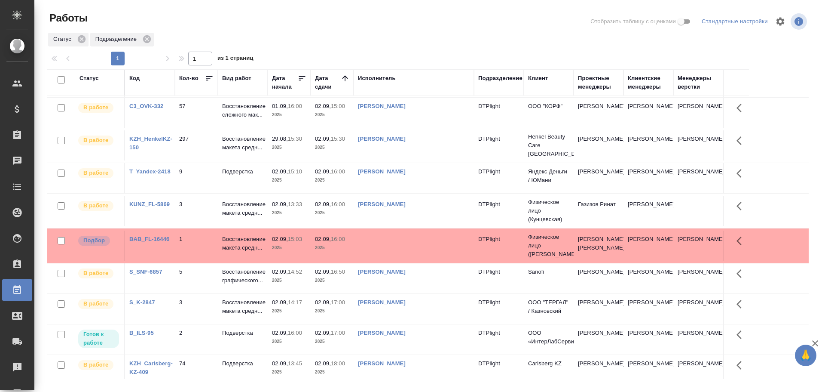
click at [404, 247] on td at bounding box center [414, 245] width 120 height 30
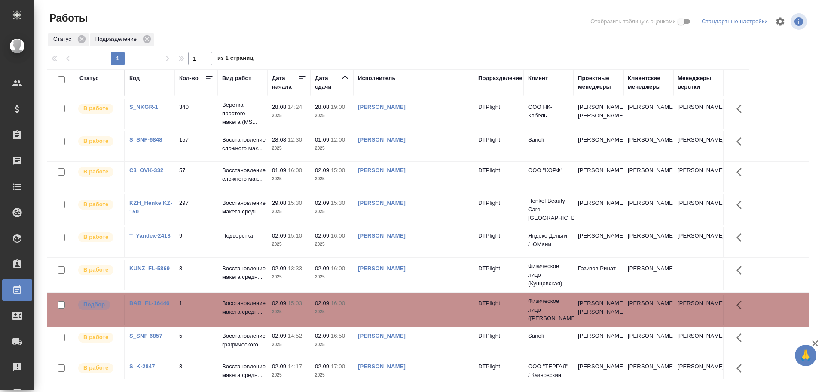
scroll to position [0, 0]
click at [403, 314] on td at bounding box center [414, 309] width 120 height 30
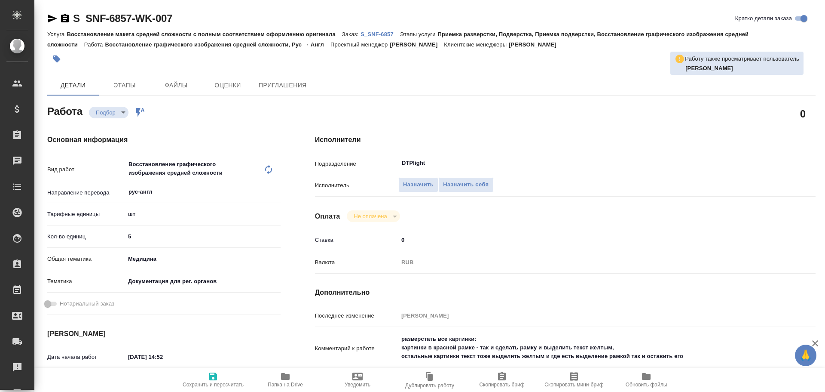
type textarea "x"
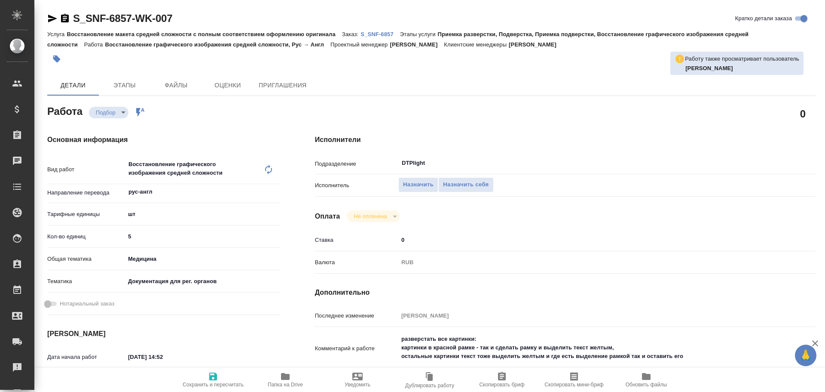
type textarea "x"
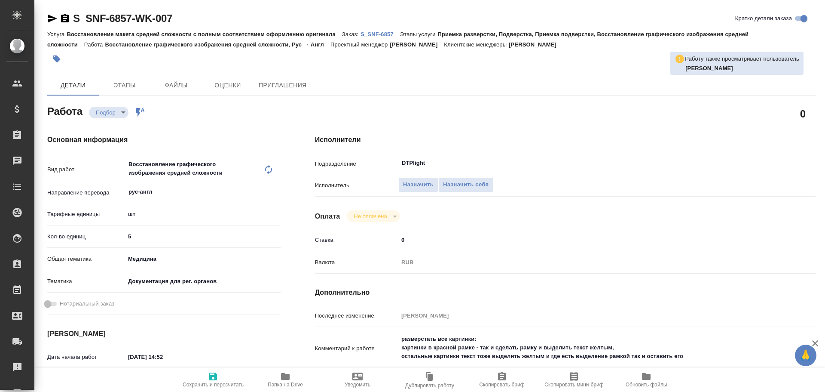
type textarea "x"
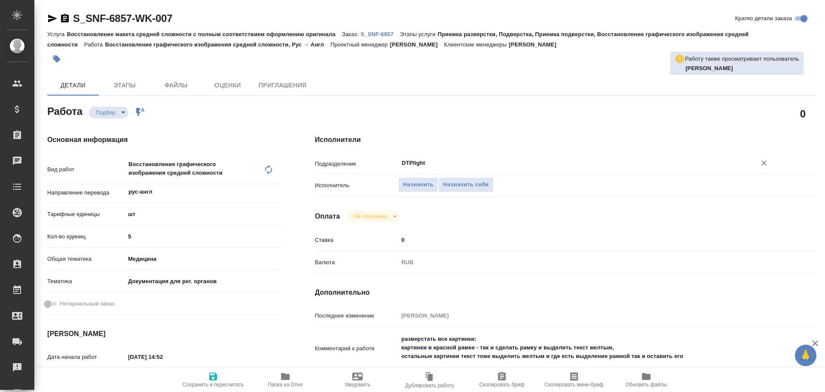
type textarea "x"
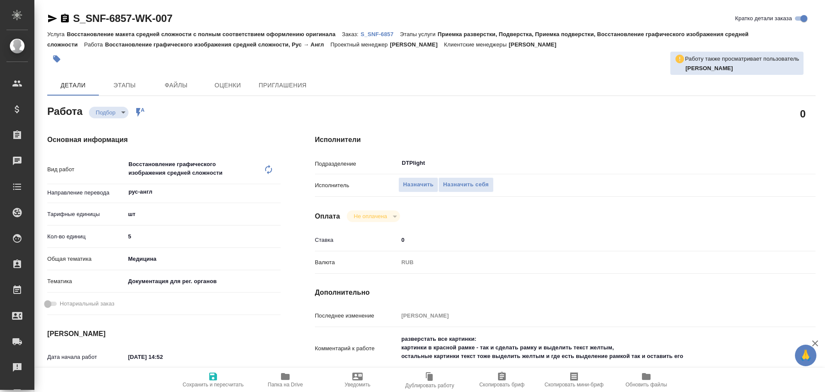
type textarea "x"
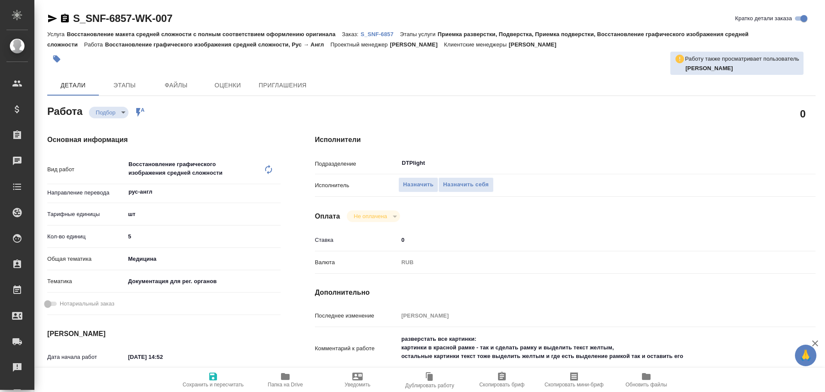
type textarea "x"
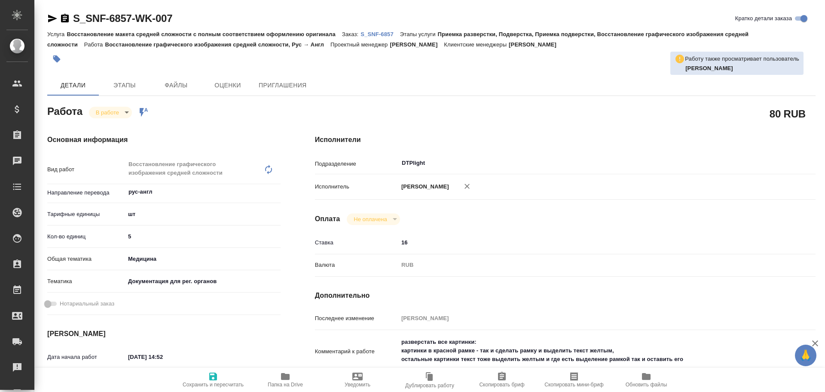
type textarea "x"
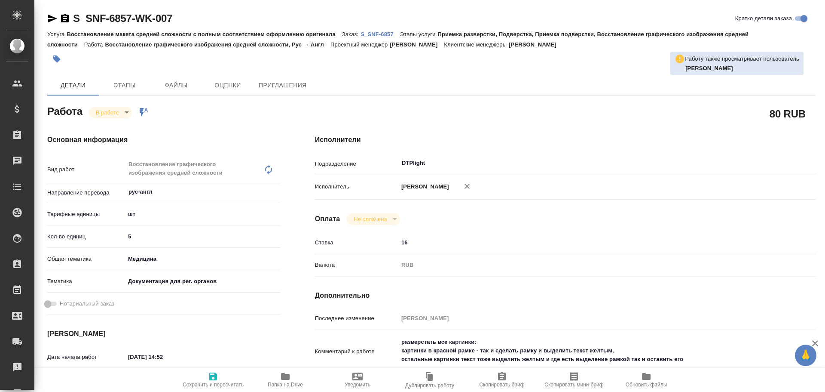
type textarea "x"
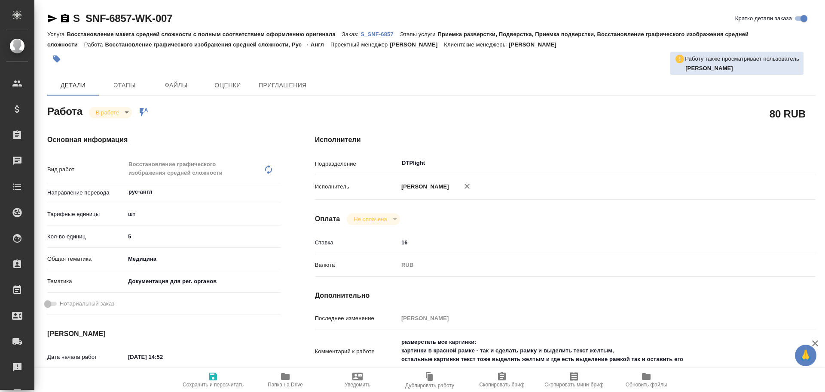
type textarea "x"
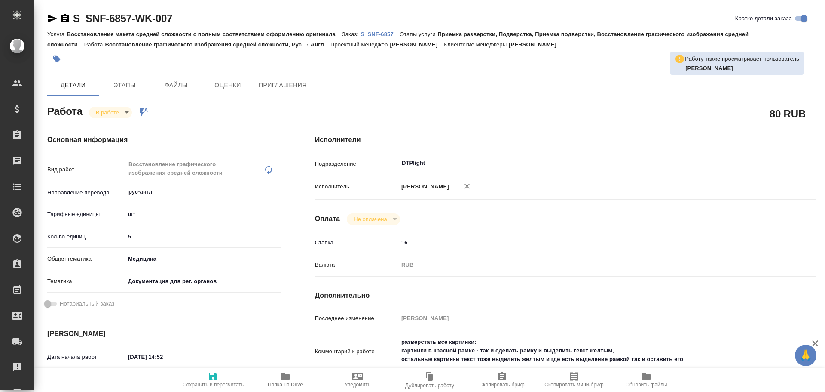
type textarea "x"
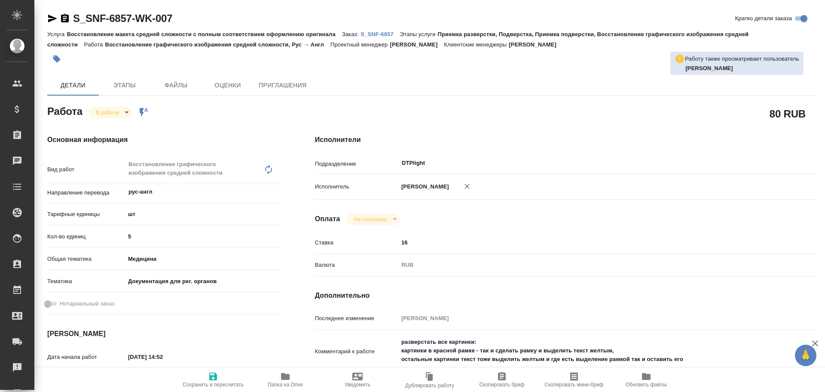
type textarea "x"
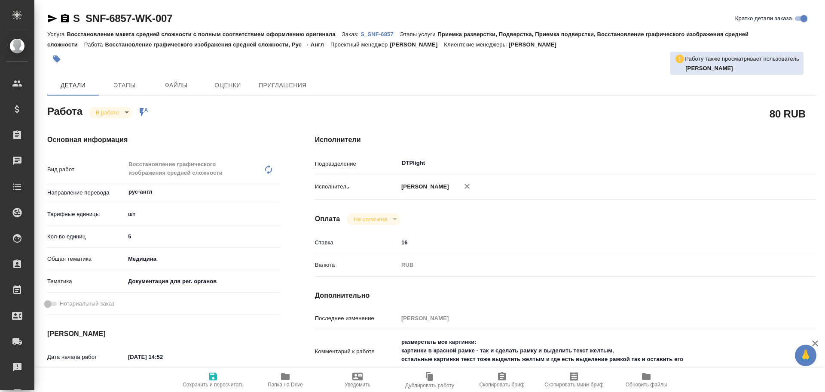
type textarea "x"
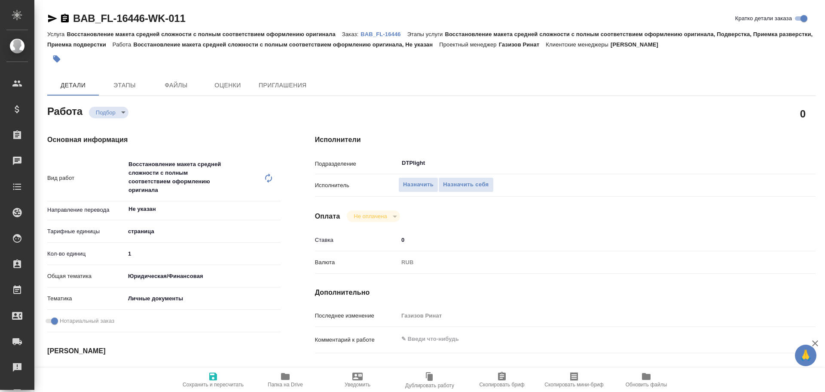
type textarea "x"
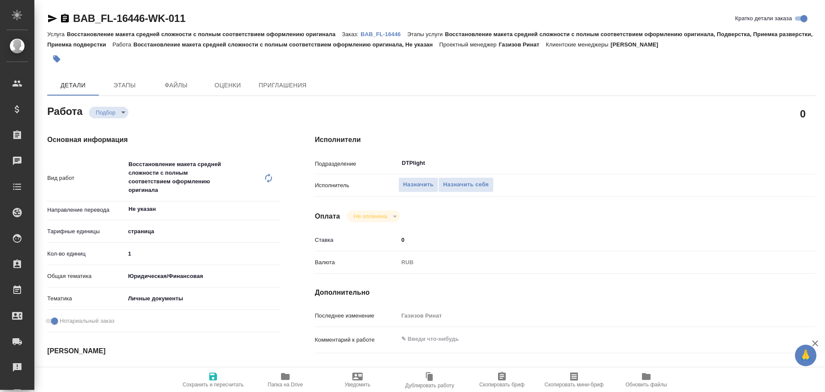
type textarea "x"
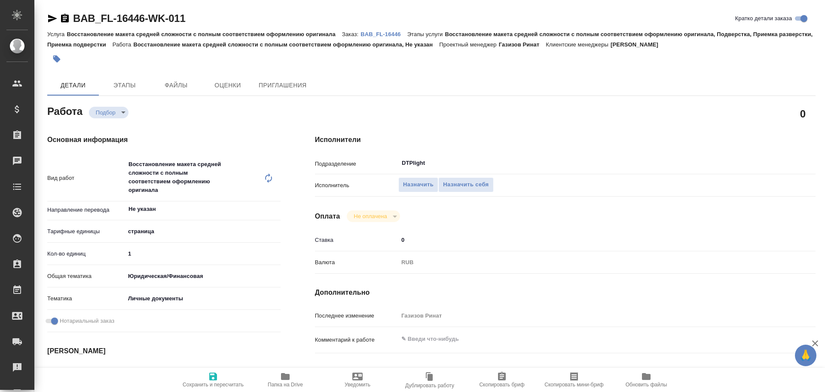
type textarea "x"
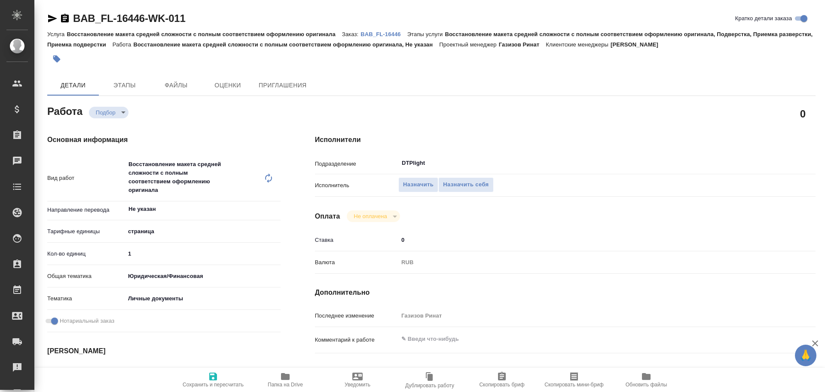
type textarea "x"
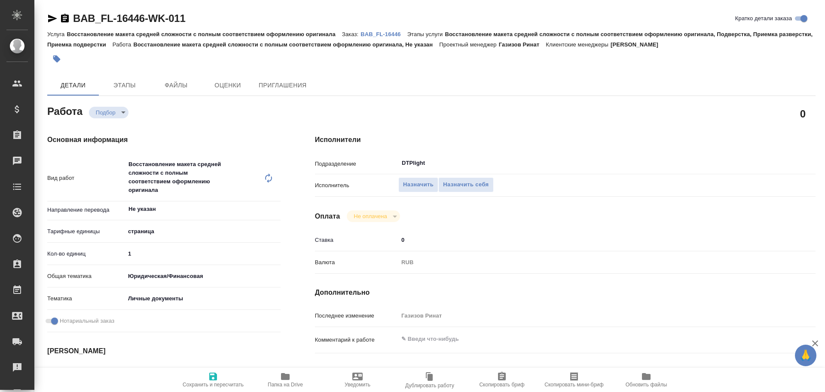
type textarea "x"
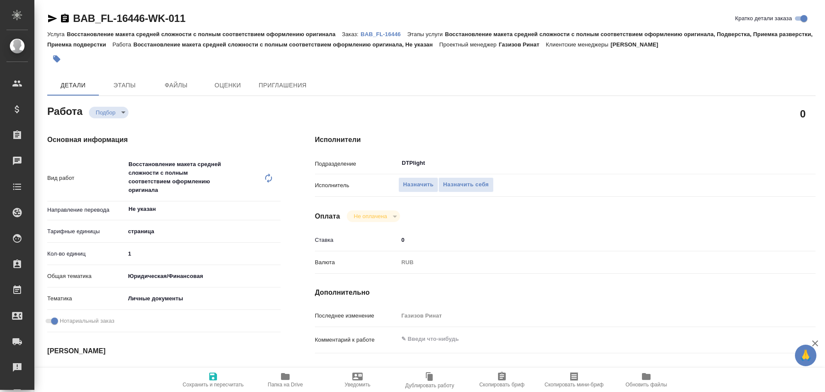
type textarea "x"
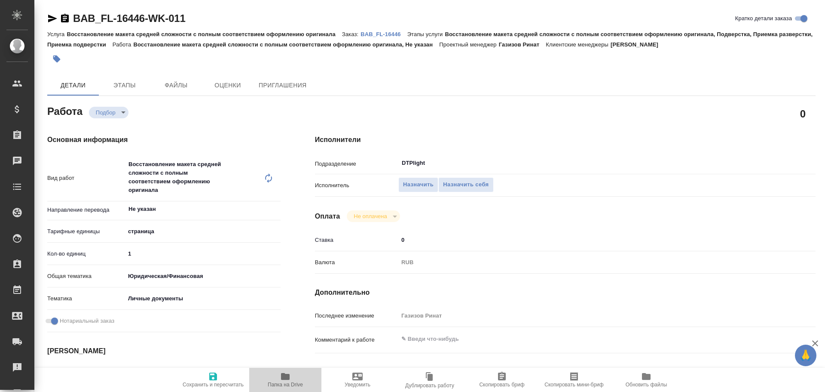
click at [285, 378] on icon "button" at bounding box center [285, 376] width 9 height 7
type textarea "x"
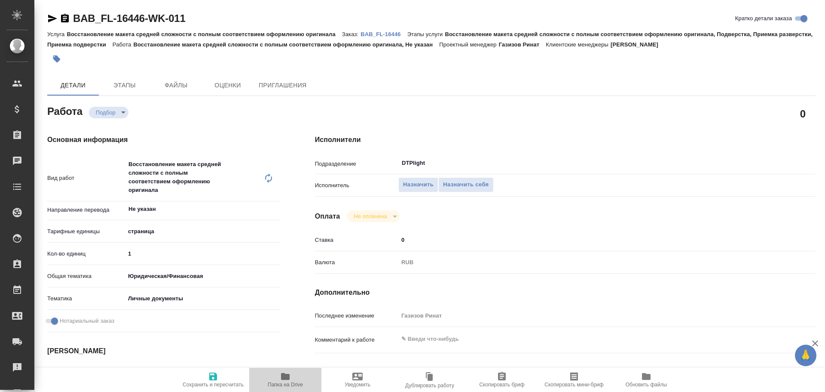
type textarea "x"
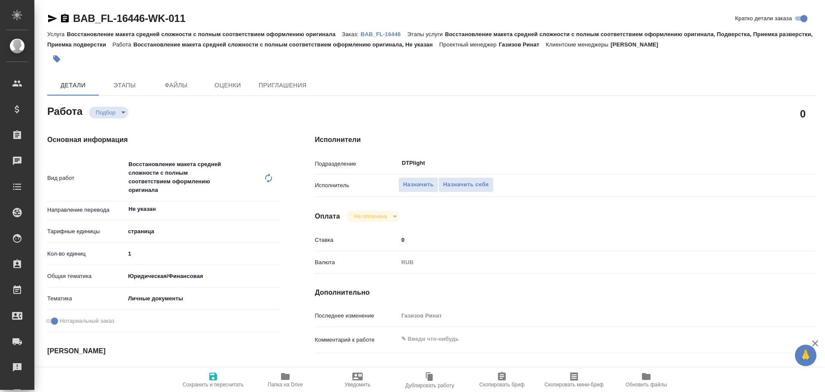
type textarea "x"
click at [49, 18] on icon "button" at bounding box center [52, 18] width 10 height 10
type textarea "x"
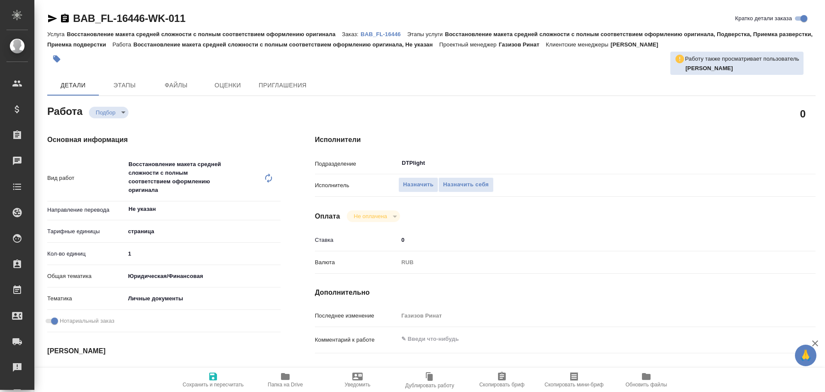
type textarea "x"
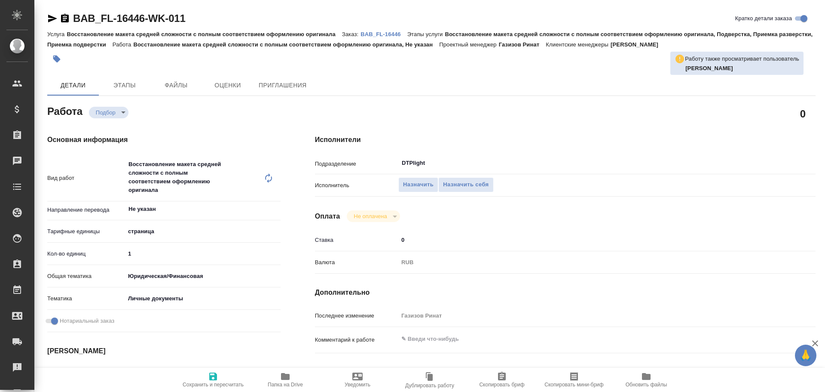
type textarea "x"
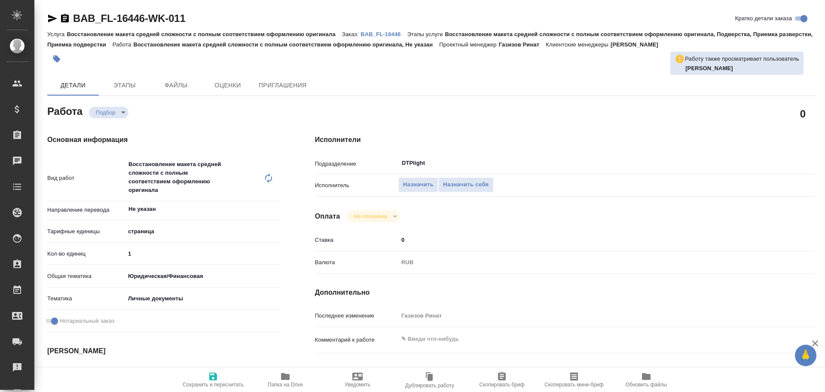
type textarea "x"
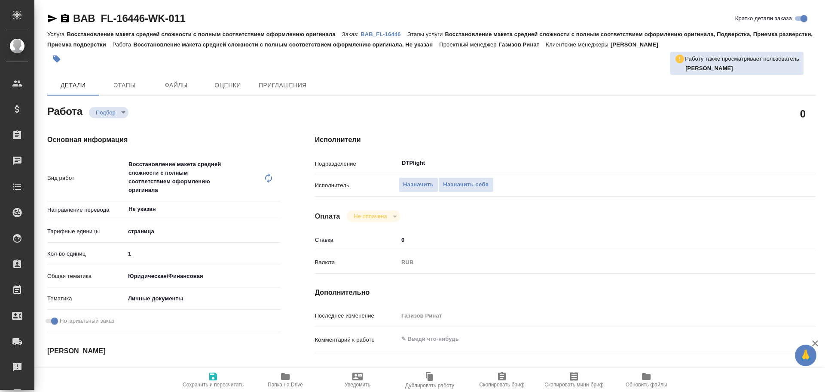
type textarea "x"
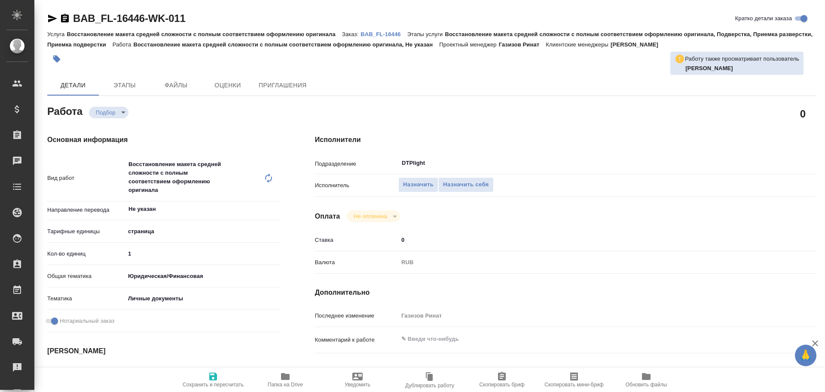
type textarea "x"
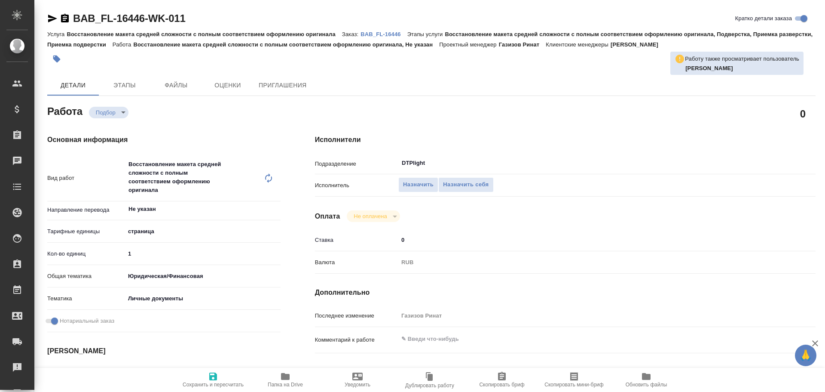
type textarea "x"
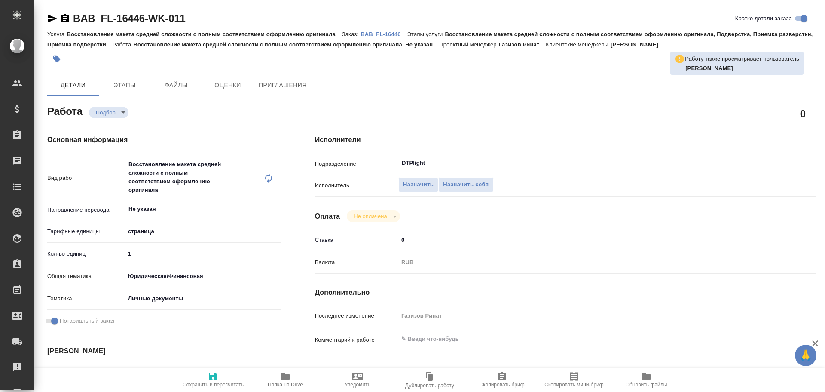
type textarea "x"
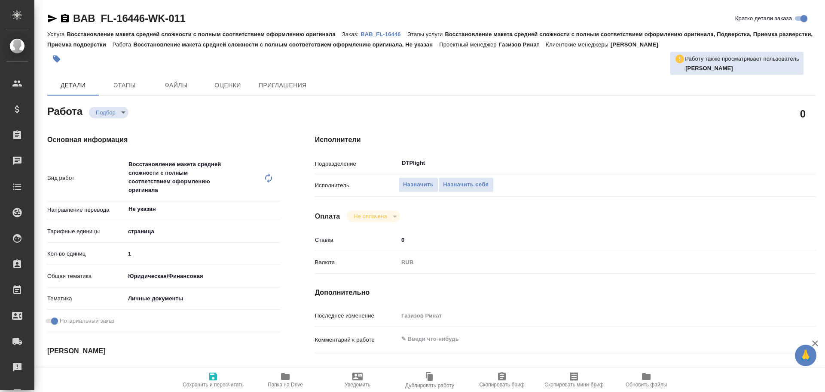
type textarea "x"
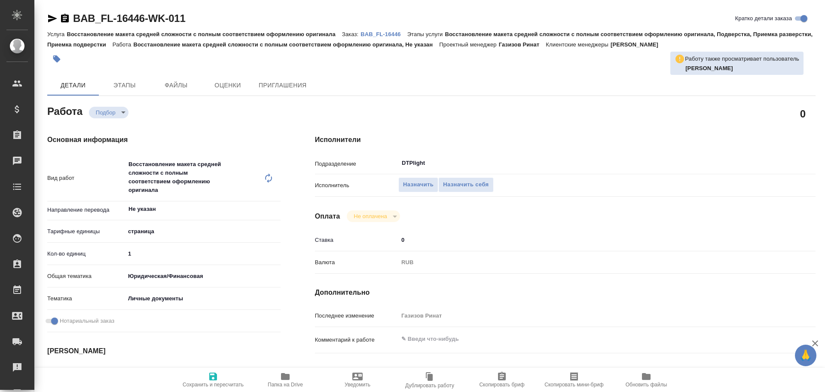
type textarea "x"
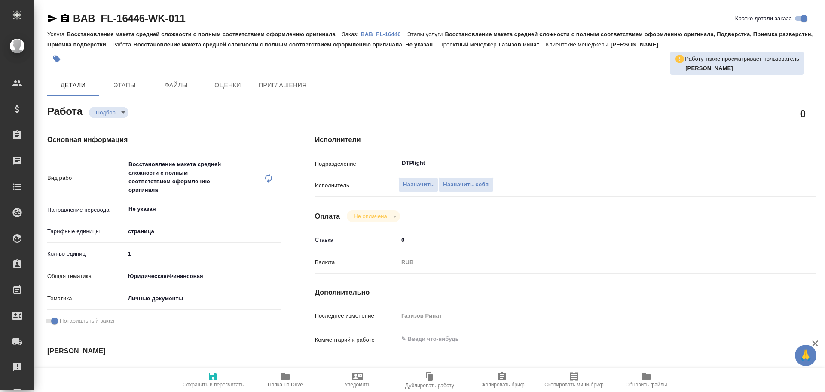
type textarea "x"
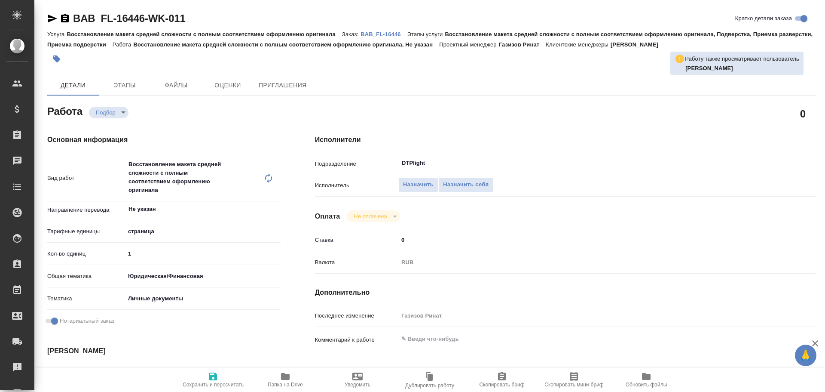
type textarea "x"
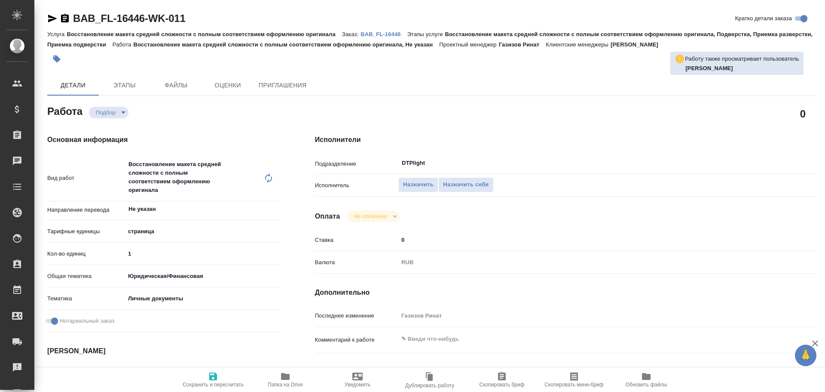
type textarea "x"
